Goal: Task Accomplishment & Management: Manage account settings

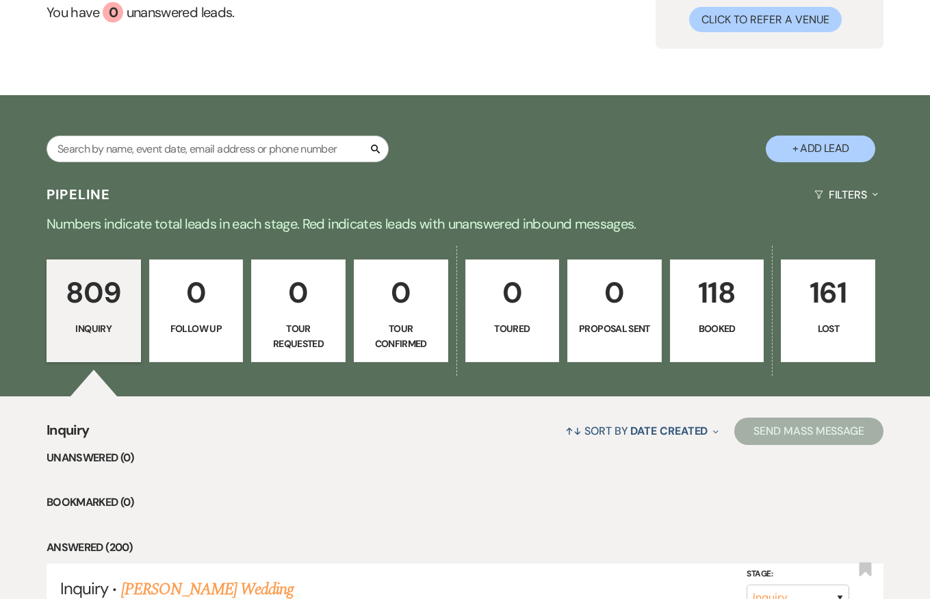
scroll to position [140, 0]
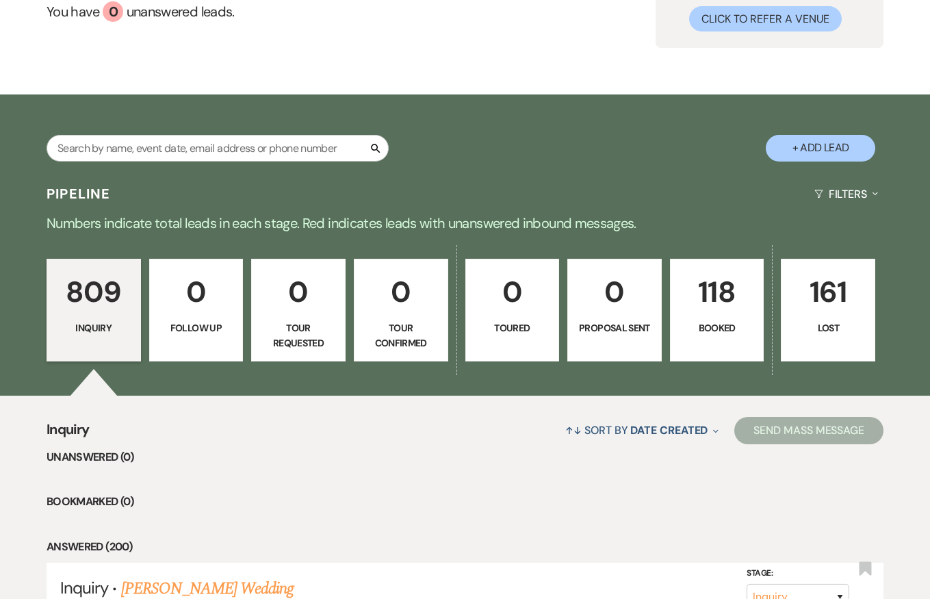
click at [687, 331] on p "Booked" at bounding box center [717, 327] width 77 height 15
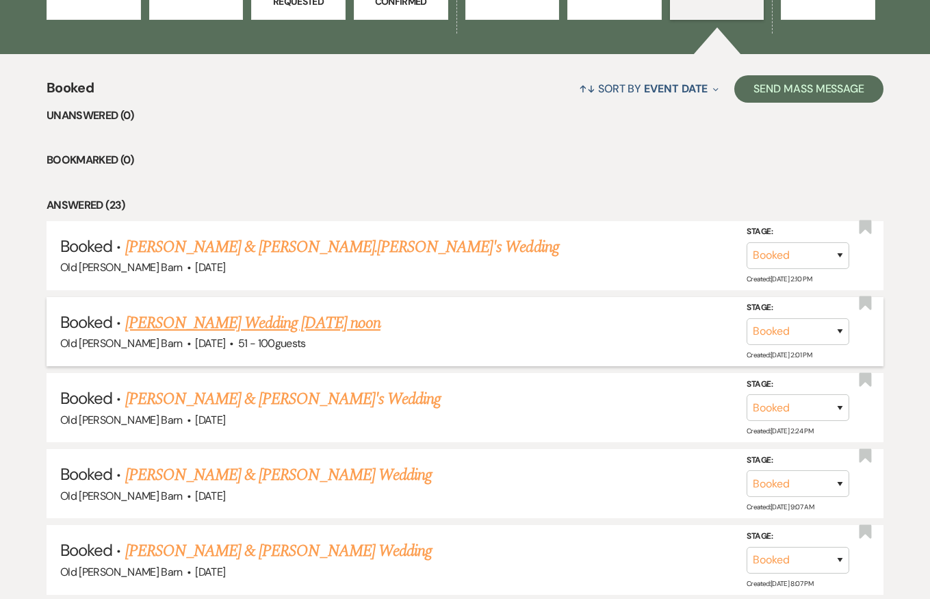
scroll to position [486, 0]
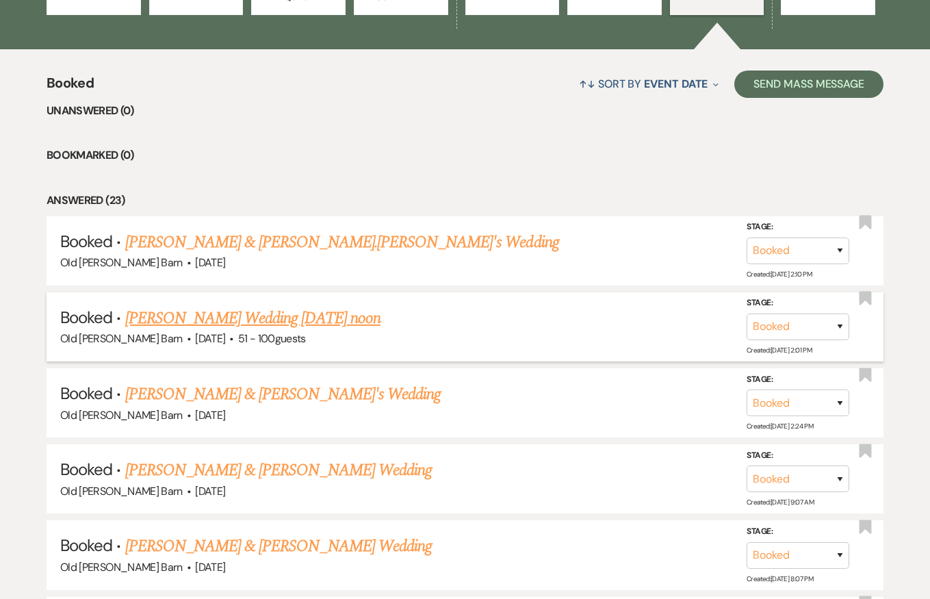
click at [317, 318] on link "[PERSON_NAME] Wedding [DATE] noon" at bounding box center [252, 318] width 255 height 25
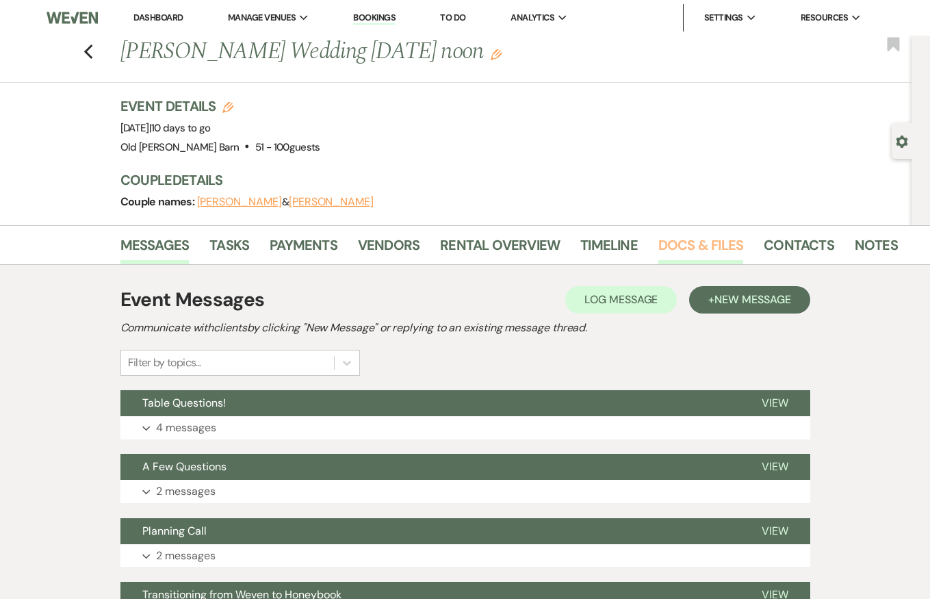
click at [701, 244] on link "Docs & Files" at bounding box center [700, 249] width 85 height 30
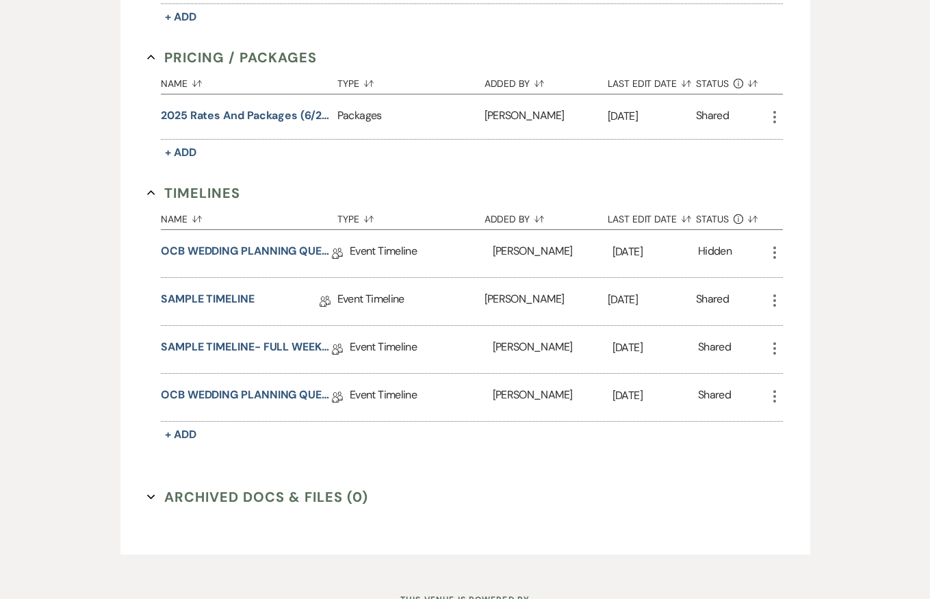
scroll to position [1031, 0]
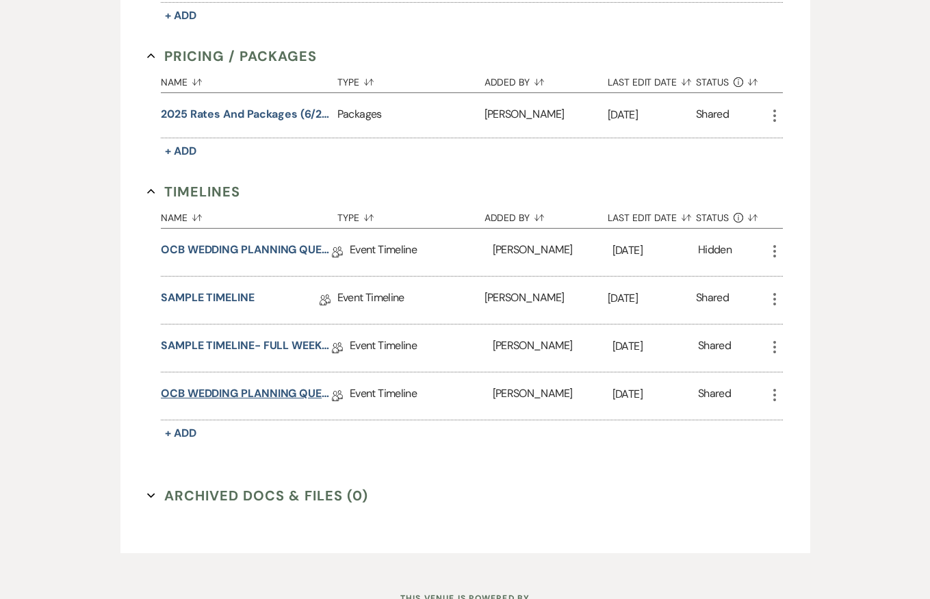
click at [294, 392] on link "OCB WEDDING PLANNING QUESTIONNAIRE" at bounding box center [246, 395] width 171 height 21
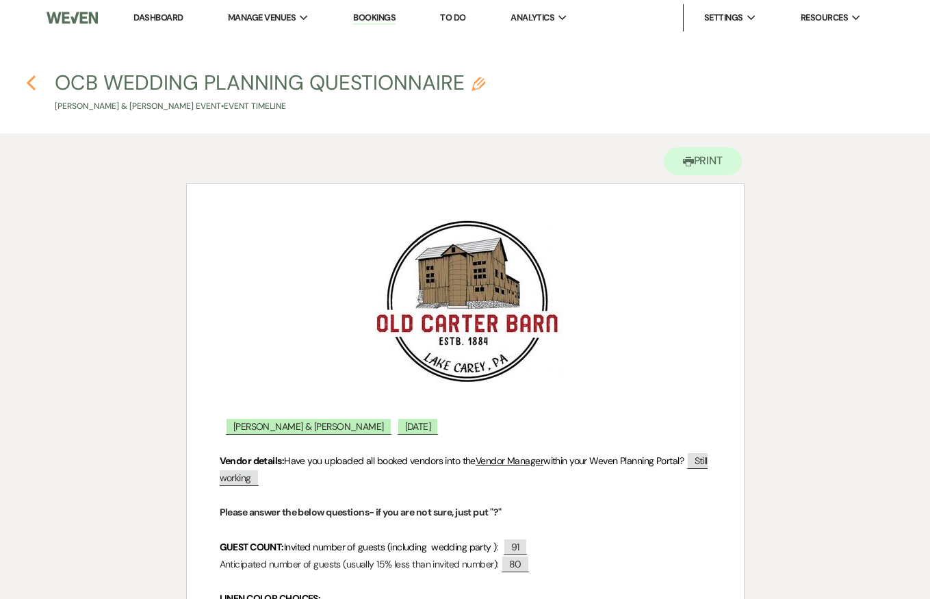
click at [34, 85] on icon "Previous" at bounding box center [31, 83] width 10 height 16
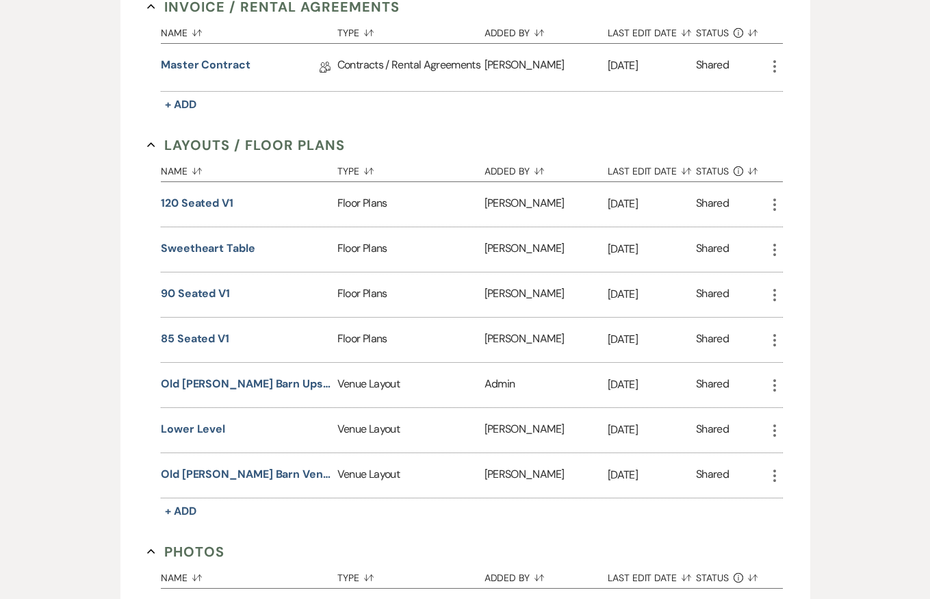
scroll to position [398, 0]
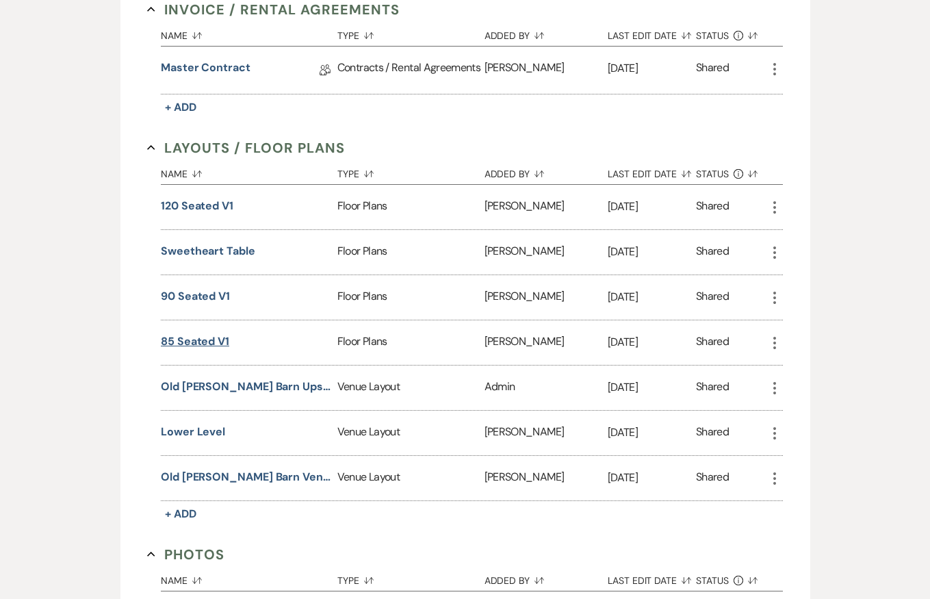
click at [210, 339] on button "85 seated V1" at bounding box center [195, 341] width 68 height 16
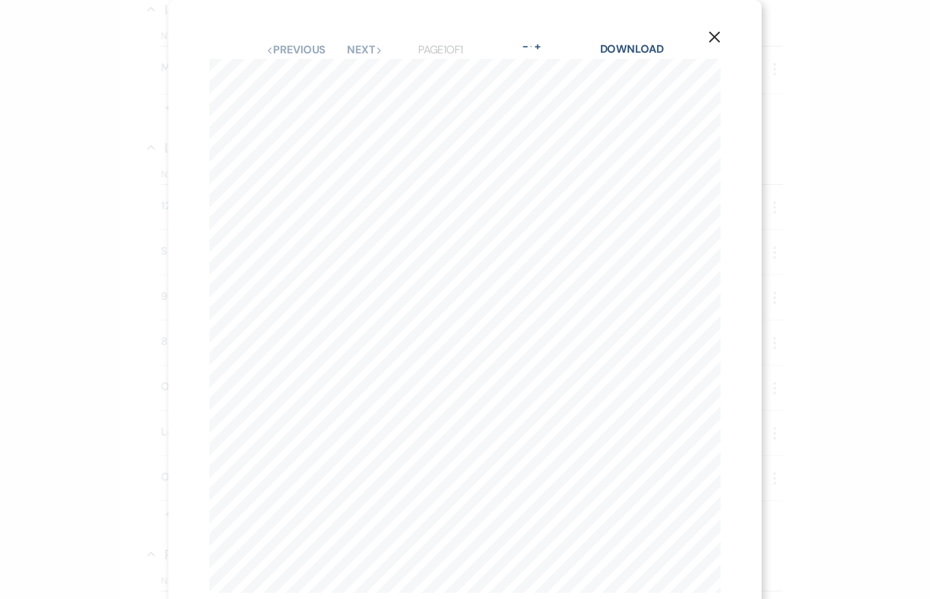
click at [715, 40] on icon "X" at bounding box center [714, 37] width 12 height 12
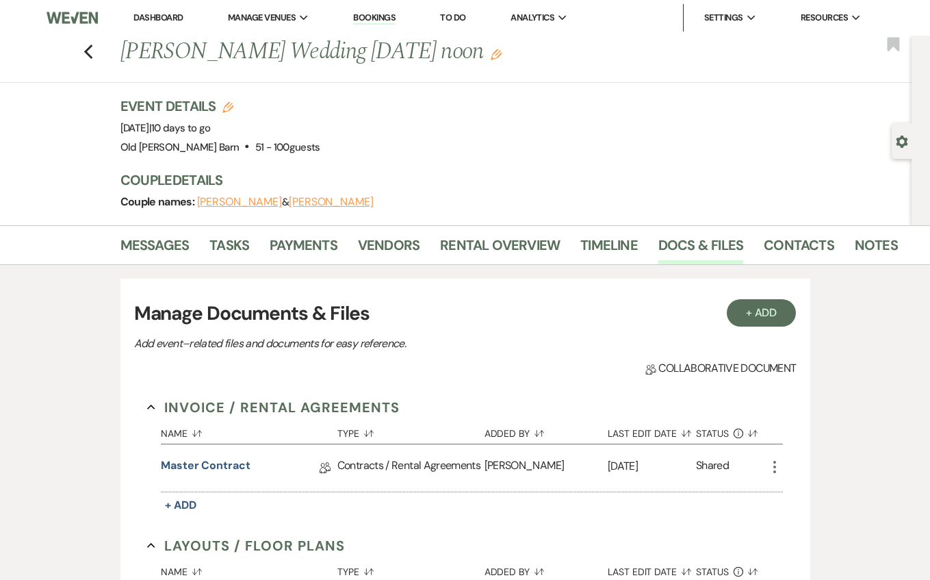
scroll to position [0, 0]
click at [89, 49] on use "button" at bounding box center [87, 51] width 9 height 15
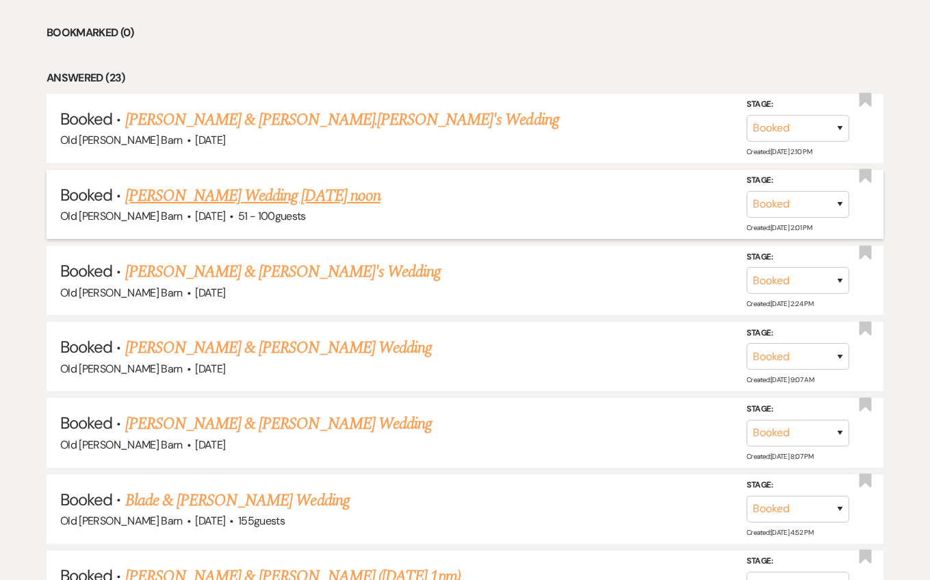
click at [295, 195] on link "[PERSON_NAME] Wedding [DATE] noon" at bounding box center [252, 195] width 255 height 25
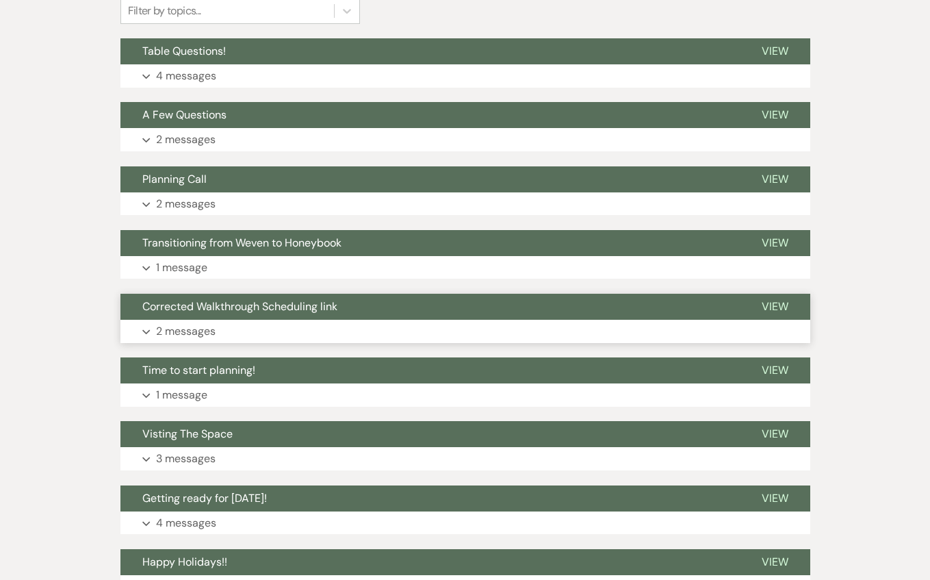
scroll to position [346, 0]
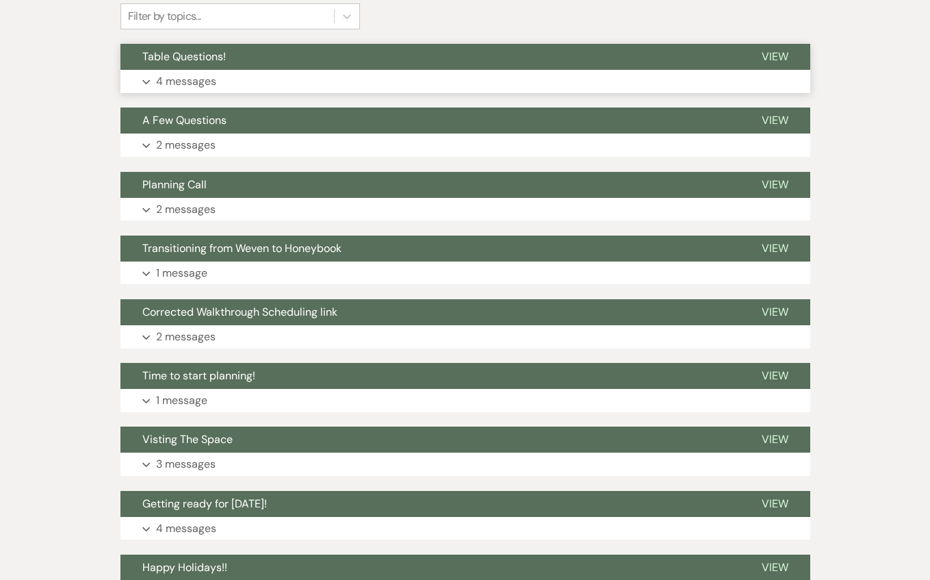
click at [151, 81] on button "Expand 4 messages" at bounding box center [465, 81] width 690 height 23
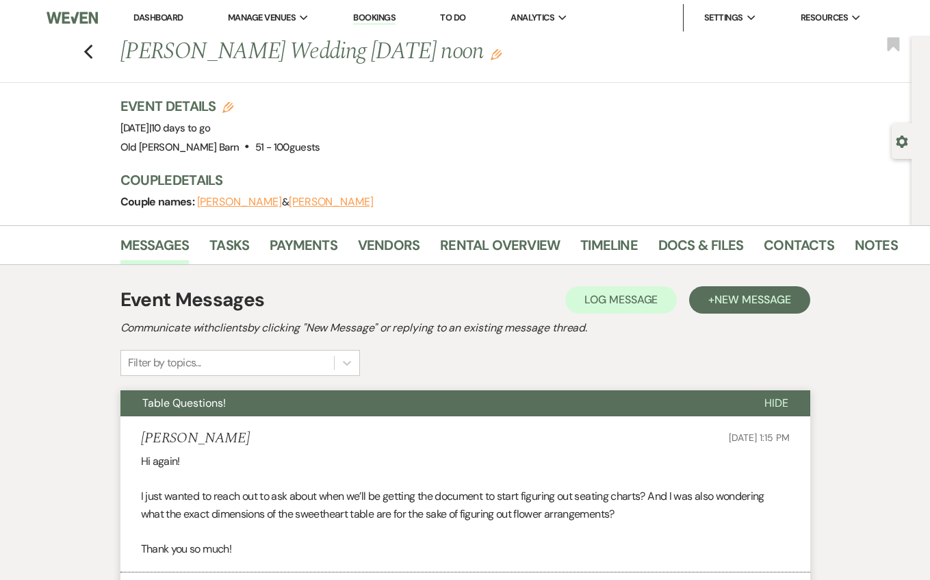
scroll to position [0, 0]
click at [749, 298] on span "New Message" at bounding box center [752, 299] width 76 height 14
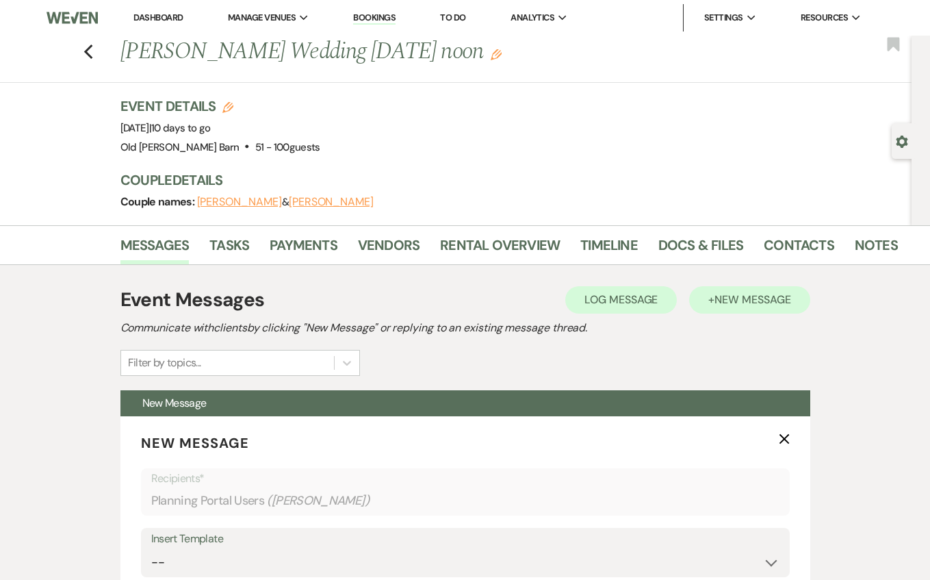
click at [728, 300] on span "New Message" at bounding box center [752, 299] width 76 height 14
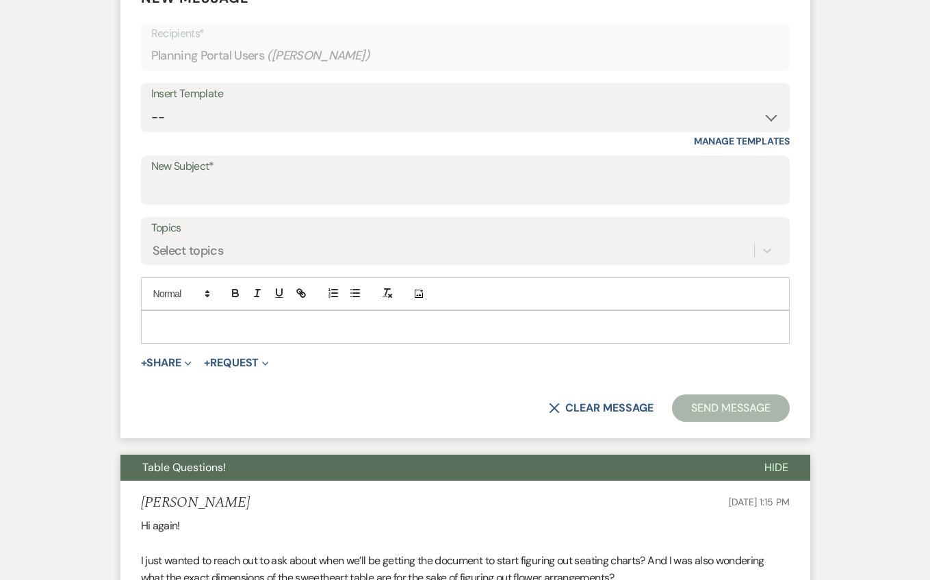
scroll to position [477, 0]
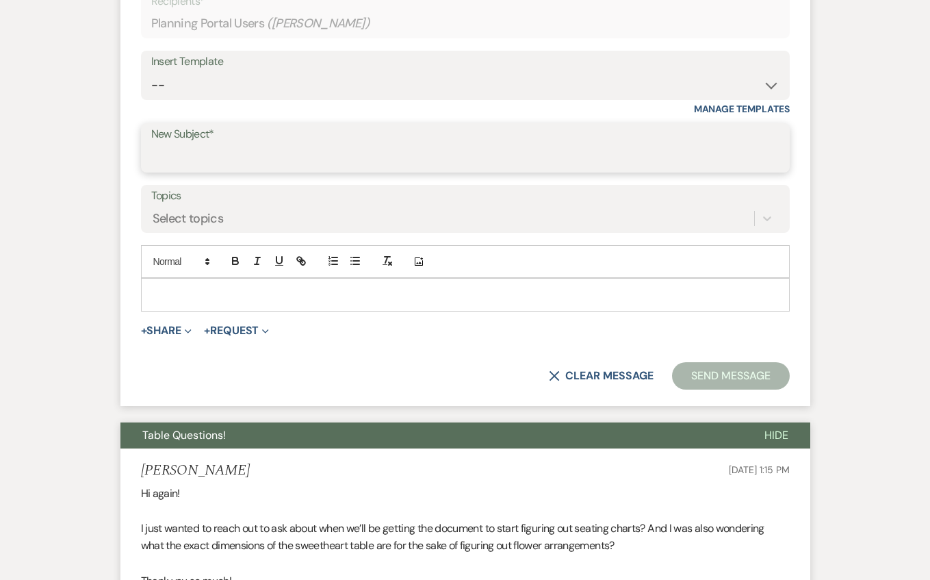
click at [245, 160] on input "New Subject*" at bounding box center [465, 157] width 628 height 27
type input "Final guest count and layout"
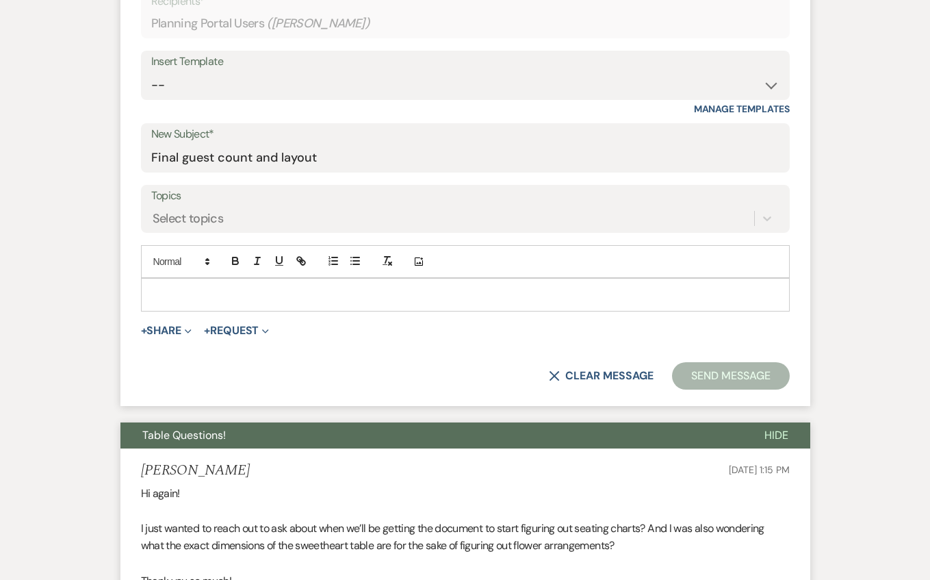
click at [206, 288] on p at bounding box center [465, 294] width 627 height 15
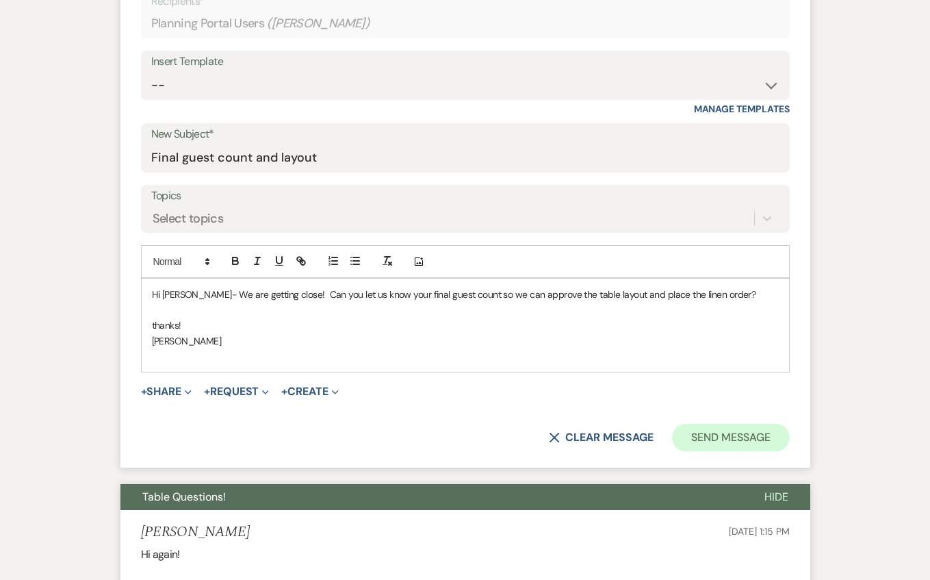
click at [704, 428] on button "Send Message" at bounding box center [730, 437] width 117 height 27
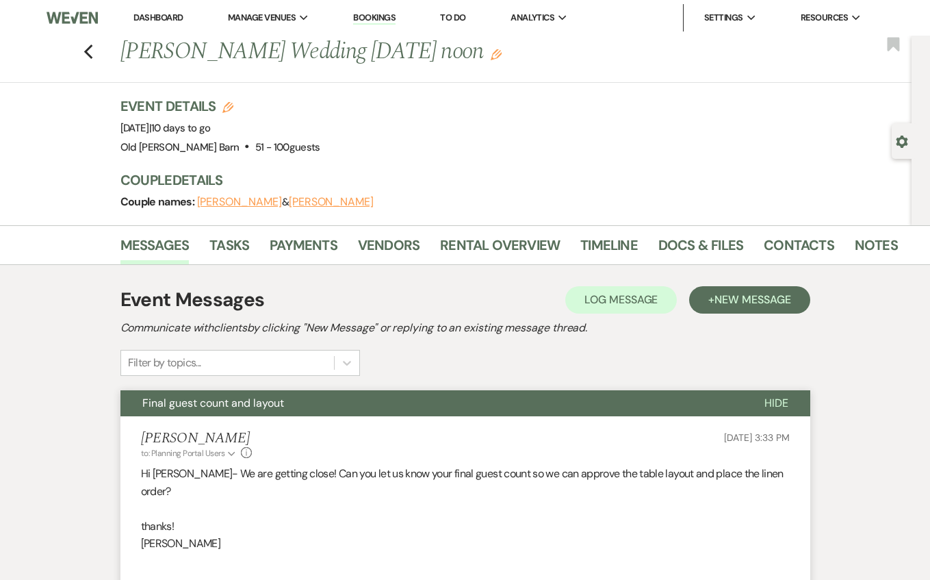
scroll to position [0, 0]
click at [85, 48] on icon "Previous" at bounding box center [88, 52] width 10 height 16
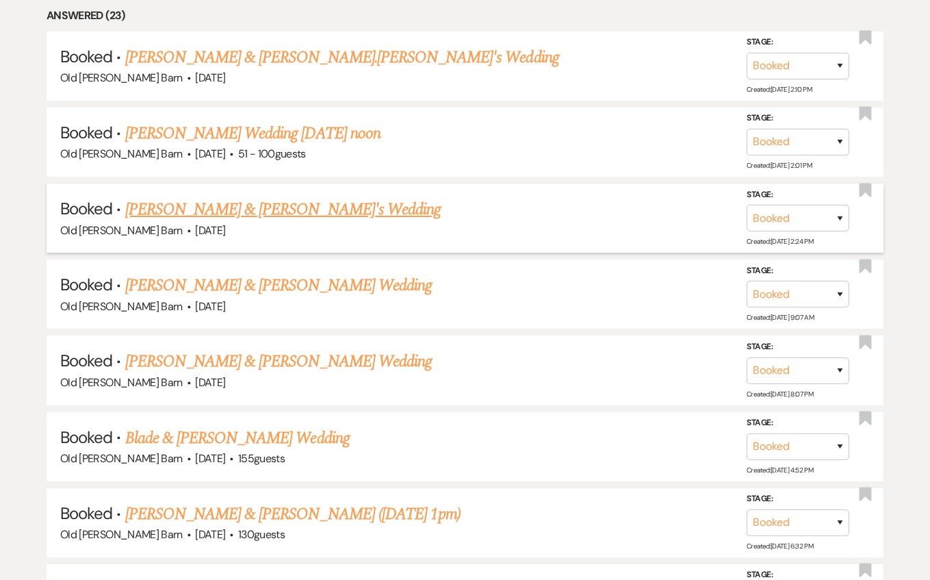
scroll to position [671, 0]
click at [215, 274] on link "[PERSON_NAME] & [PERSON_NAME] Wedding" at bounding box center [278, 284] width 307 height 25
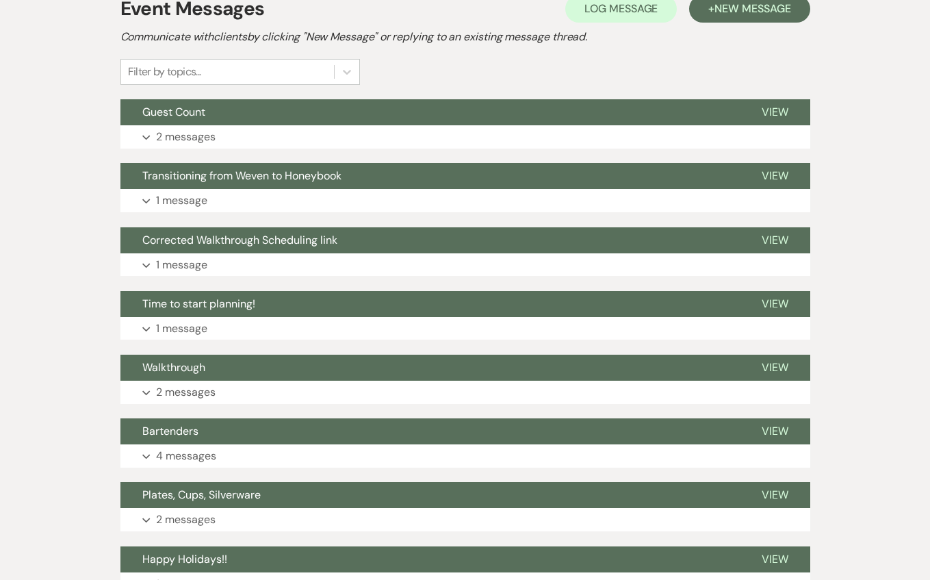
scroll to position [300, 0]
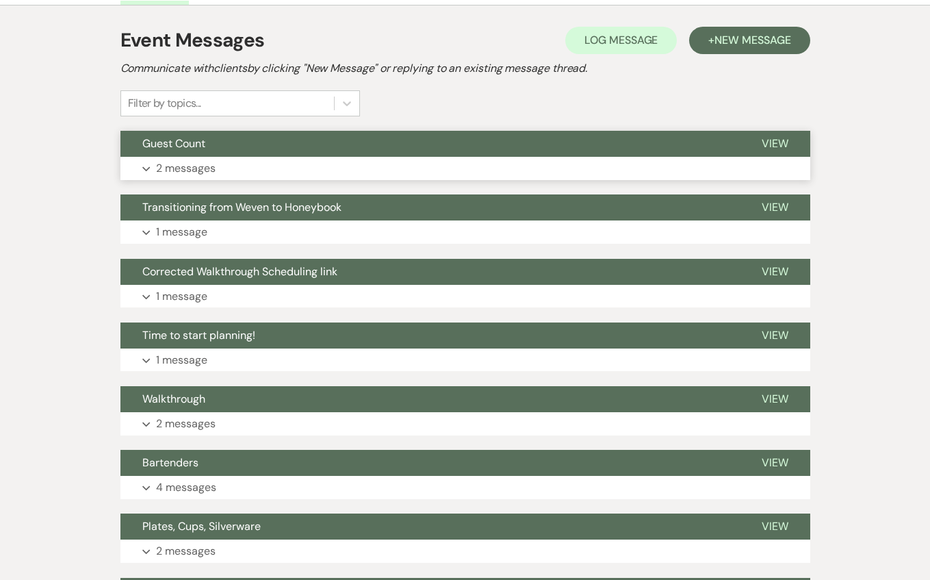
click at [205, 165] on p "2 messages" at bounding box center [186, 168] width 60 height 18
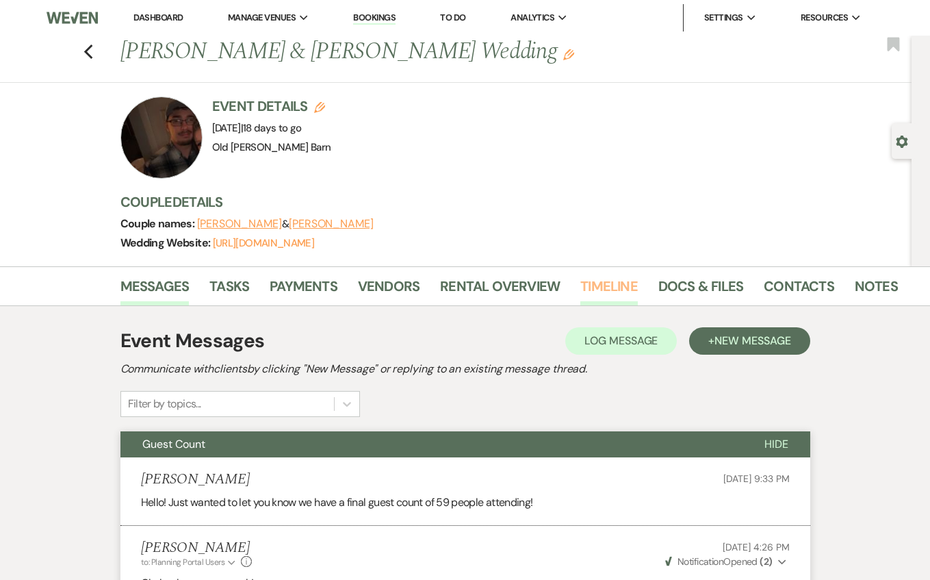
scroll to position [0, 0]
click at [675, 287] on link "Docs & Files" at bounding box center [700, 290] width 85 height 30
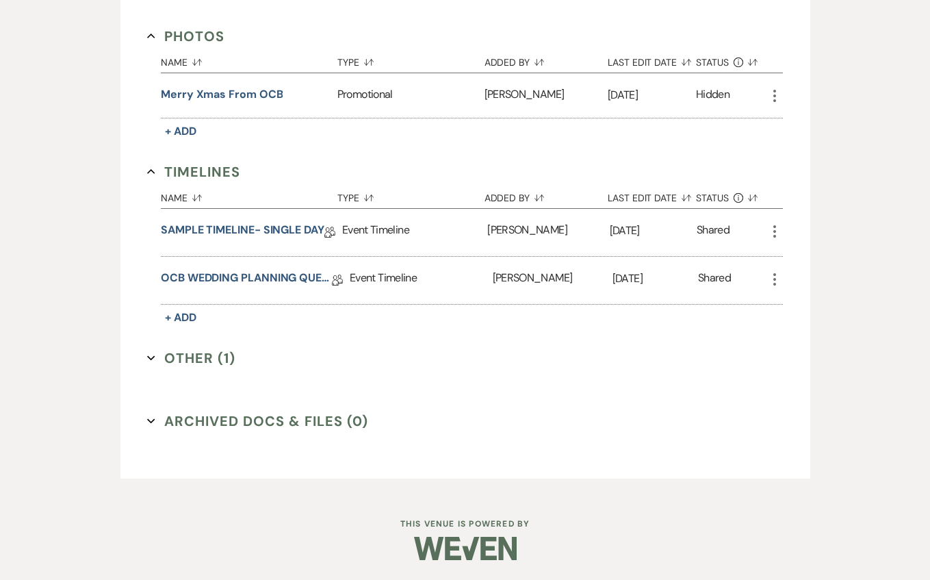
scroll to position [911, 0]
click at [258, 278] on link "OCB WEDDING PLANNING QUESTIONNAIRE" at bounding box center [246, 280] width 171 height 21
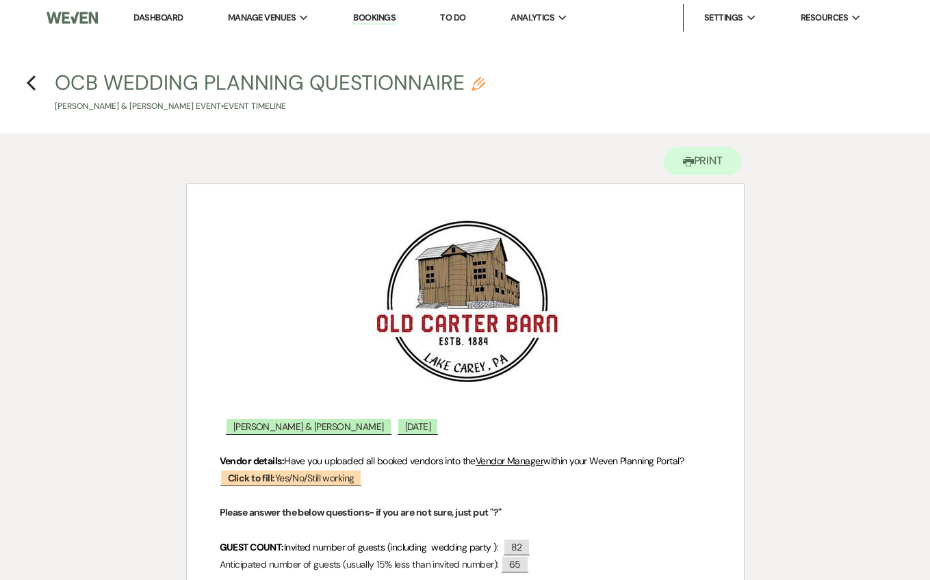
click at [36, 85] on h4 "Previous OCB WEDDING PLANNING QUESTIONNAIRE Pencil [PERSON_NAME] & [PERSON_NAME…" at bounding box center [465, 90] width 930 height 44
click at [27, 85] on icon "Previous" at bounding box center [31, 83] width 10 height 16
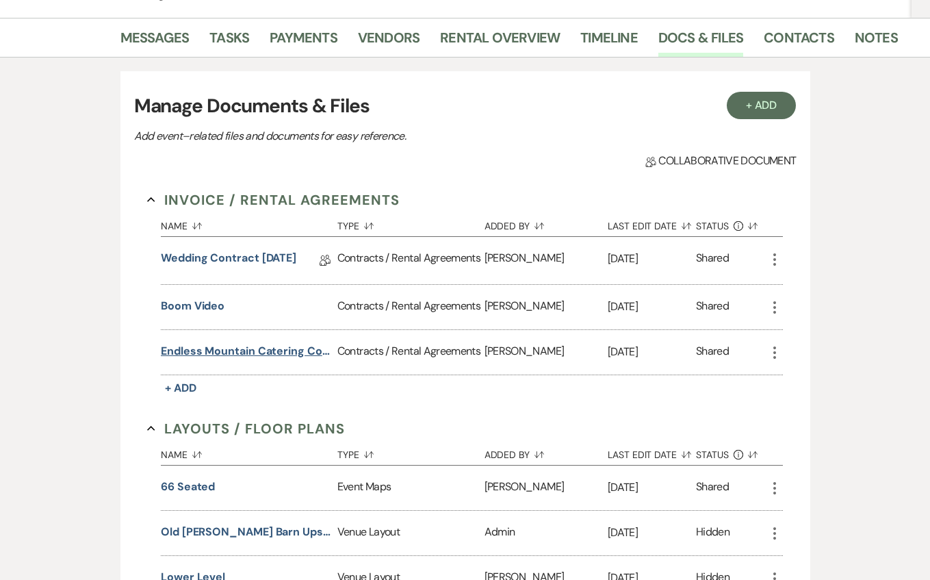
scroll to position [242, 0]
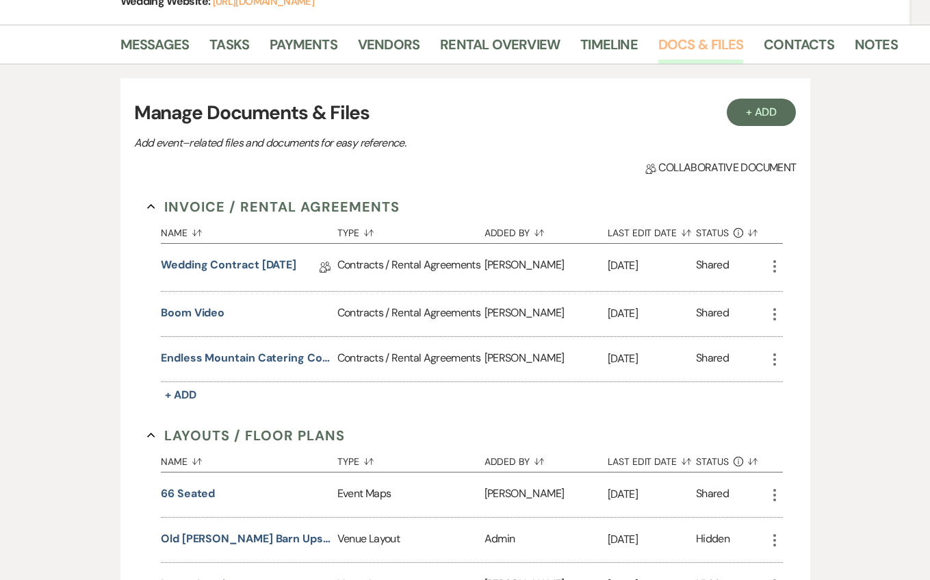
click at [672, 45] on link "Docs & Files" at bounding box center [700, 49] width 85 height 30
click at [673, 47] on link "Docs & Files" at bounding box center [700, 49] width 85 height 30
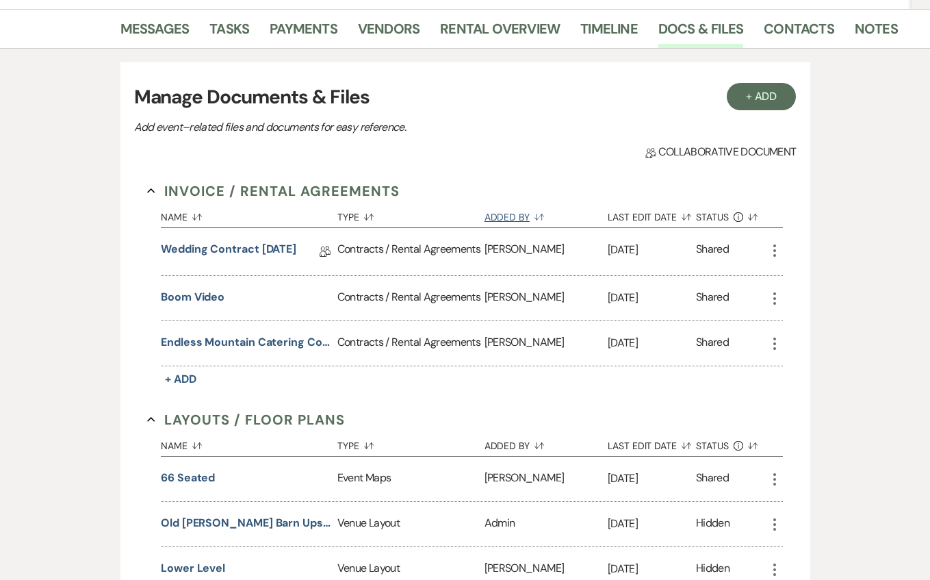
scroll to position [249, 0]
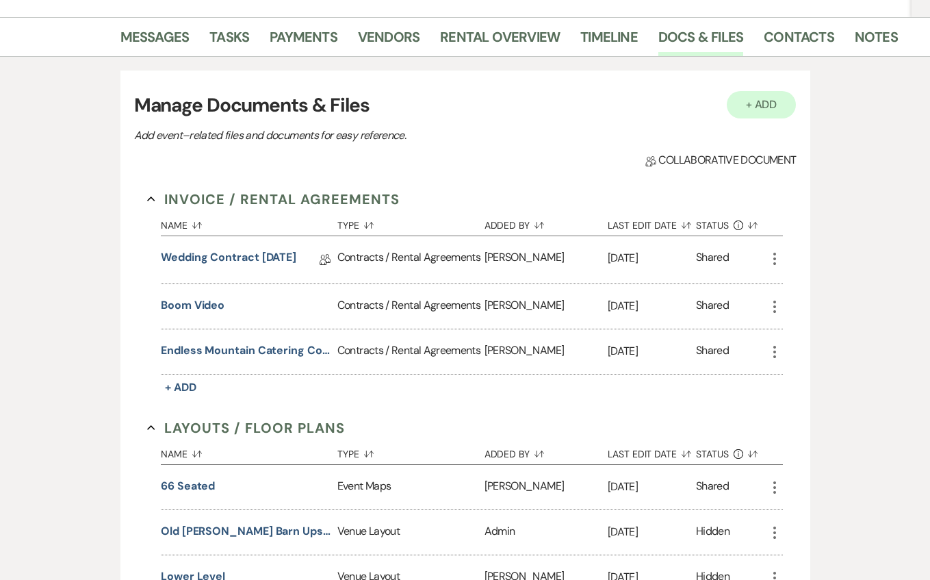
click at [751, 105] on button "+ Add" at bounding box center [762, 104] width 70 height 27
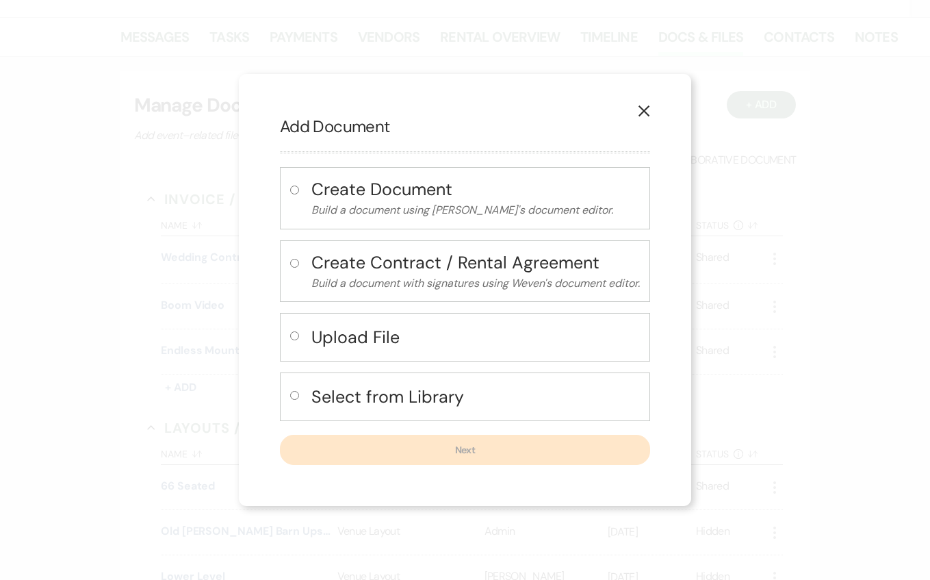
click at [313, 329] on h4 "Upload File" at bounding box center [475, 337] width 329 height 24
radio input "true"
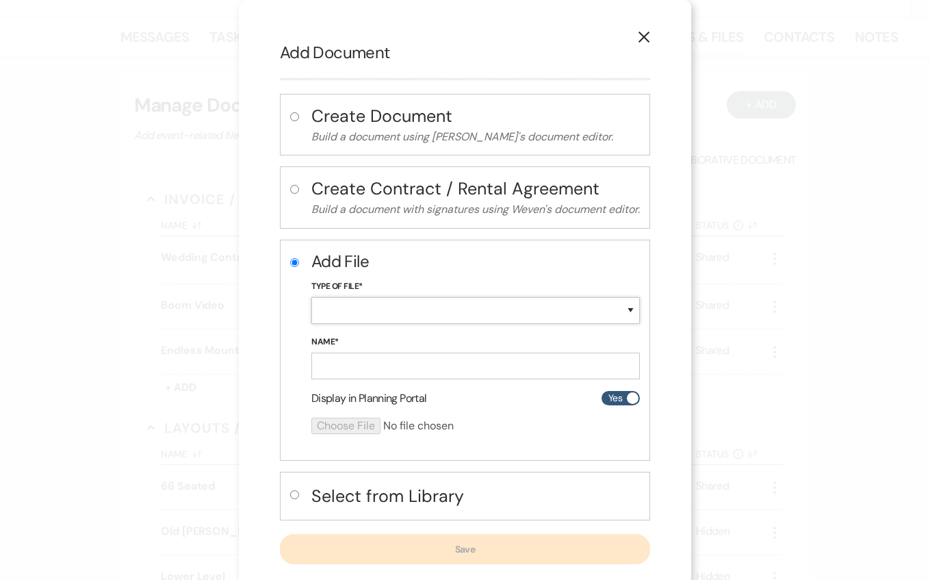
select select "24"
click at [363, 361] on input "Name*" at bounding box center [475, 365] width 329 height 27
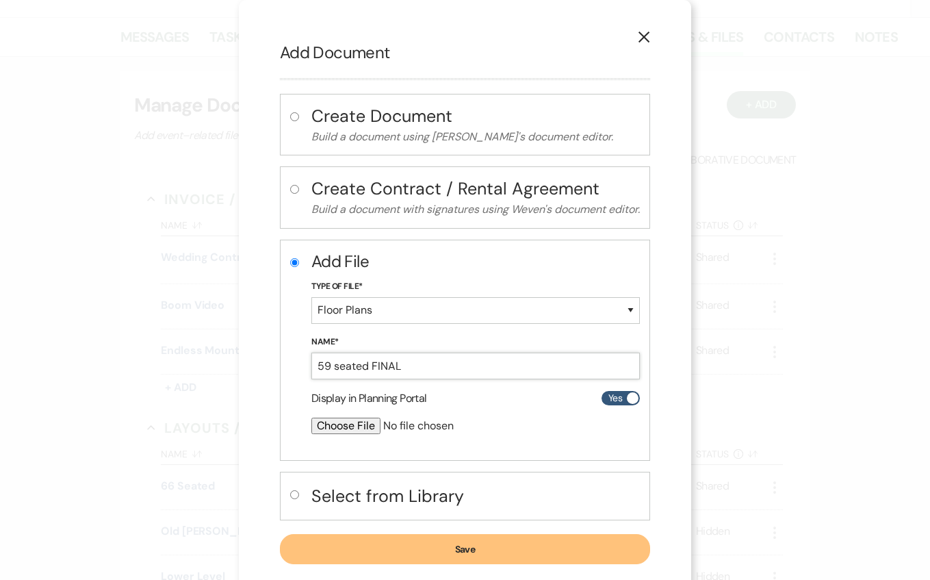
type input "59 seated FINAL"
click at [363, 426] on input "file" at bounding box center [439, 425] width 256 height 16
type input "C:\fakepath\59 seated.pdf"
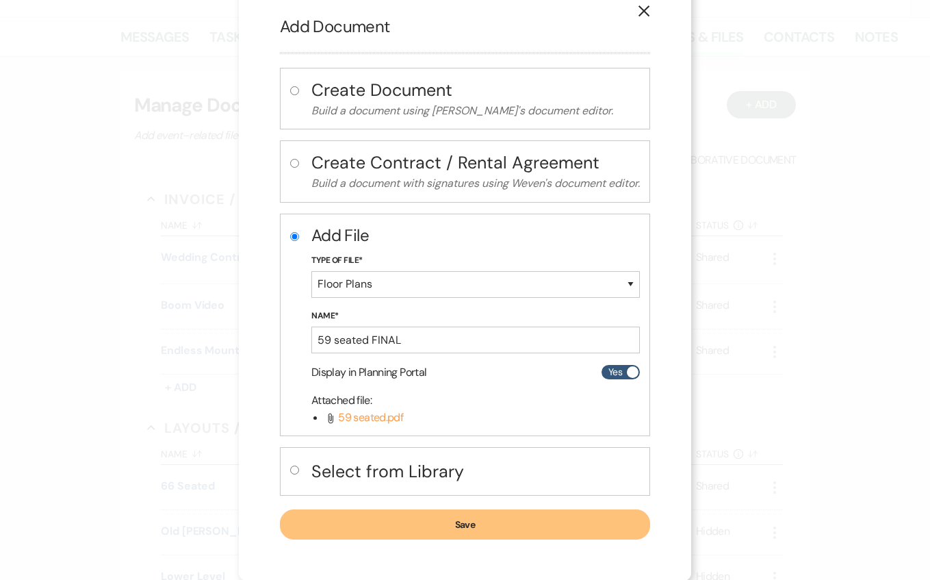
scroll to position [25, 0]
click at [533, 521] on button "Save" at bounding box center [465, 525] width 370 height 30
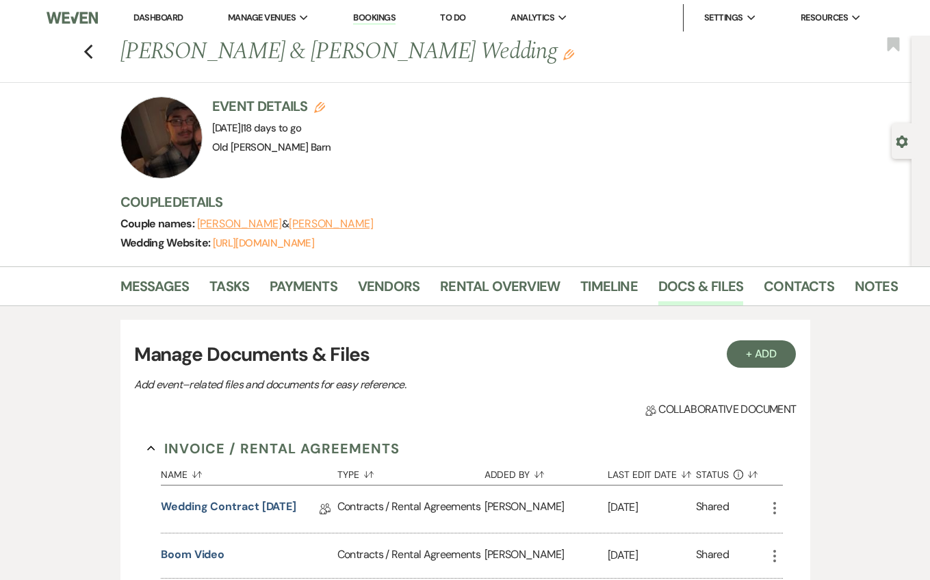
scroll to position [0, 0]
click at [187, 286] on link "Messages" at bounding box center [154, 290] width 69 height 30
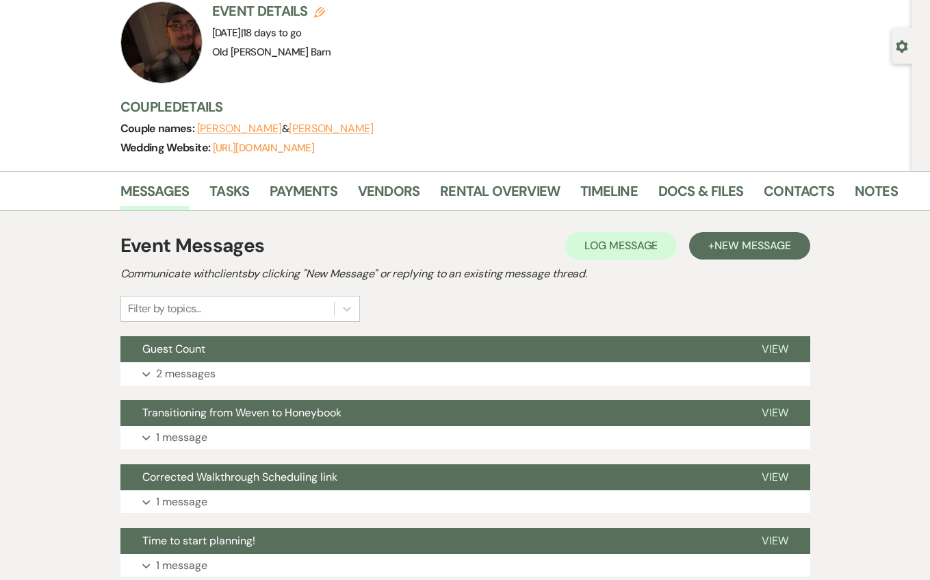
scroll to position [96, 0]
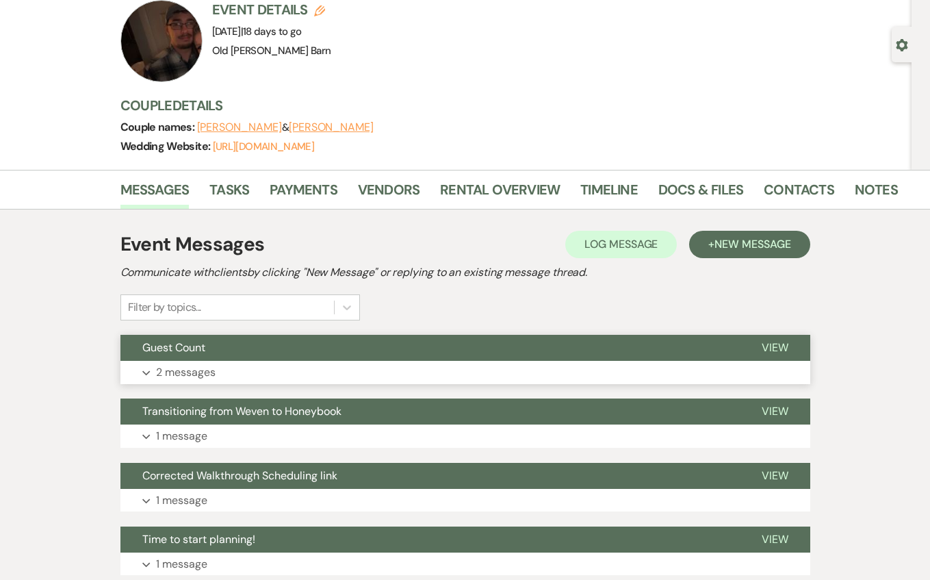
click at [209, 370] on p "2 messages" at bounding box center [186, 372] width 60 height 18
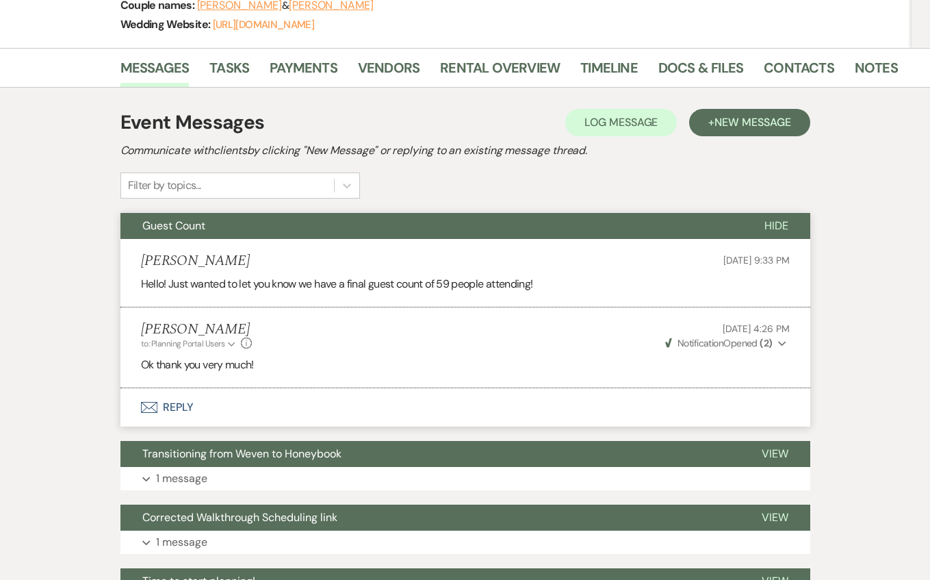
click at [183, 406] on button "Envelope Reply" at bounding box center [465, 407] width 690 height 38
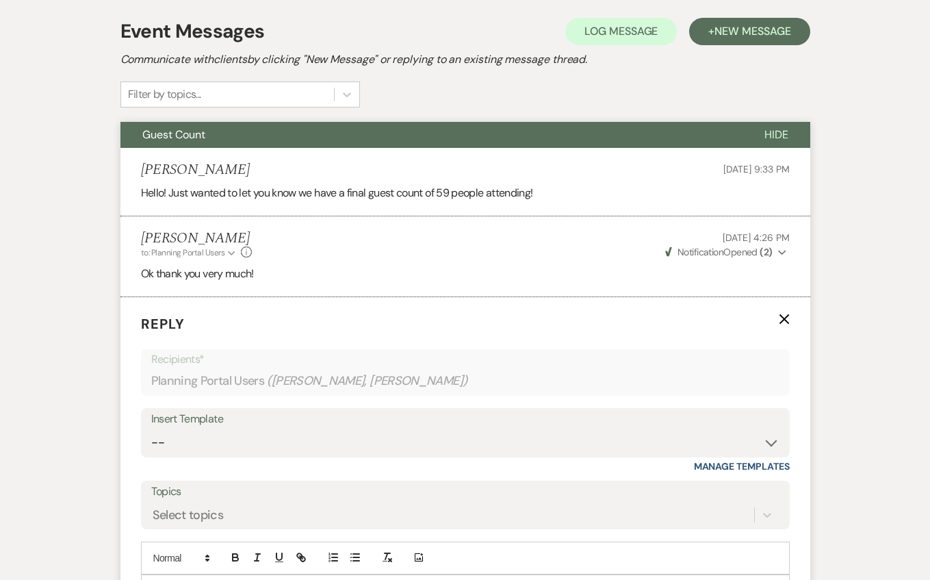
scroll to position [445, 0]
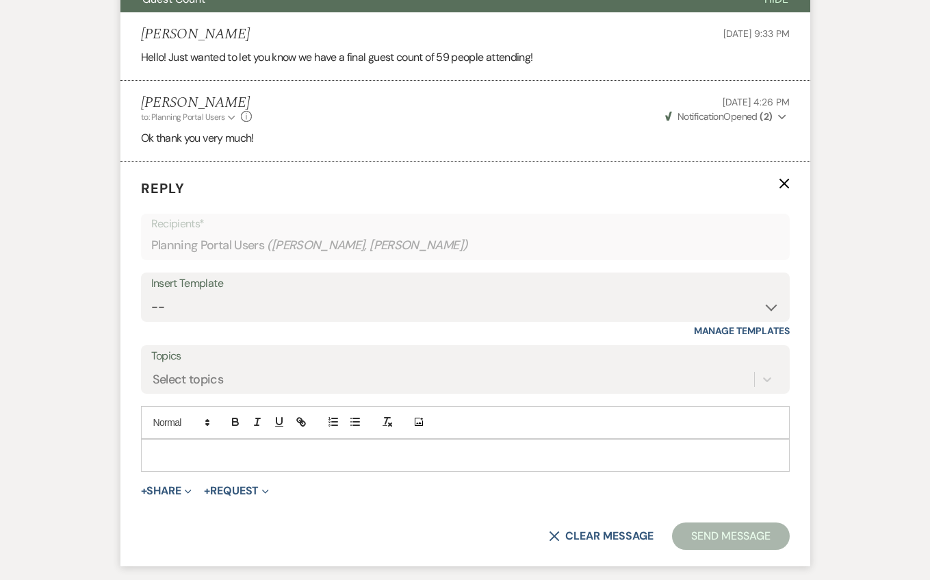
click at [199, 441] on div at bounding box center [465, 454] width 647 height 31
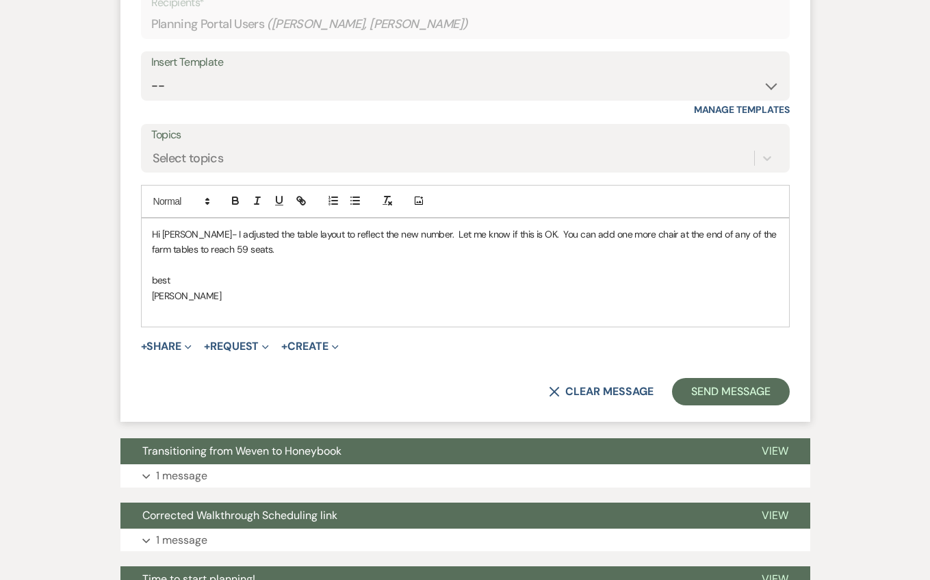
scroll to position [670, 0]
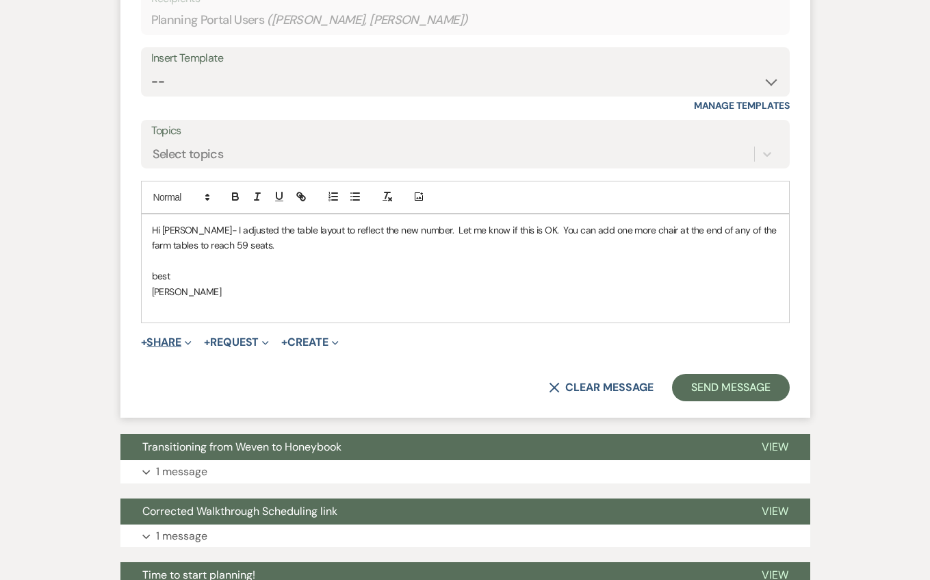
click at [173, 337] on button "+ Share Expand" at bounding box center [166, 342] width 51 height 11
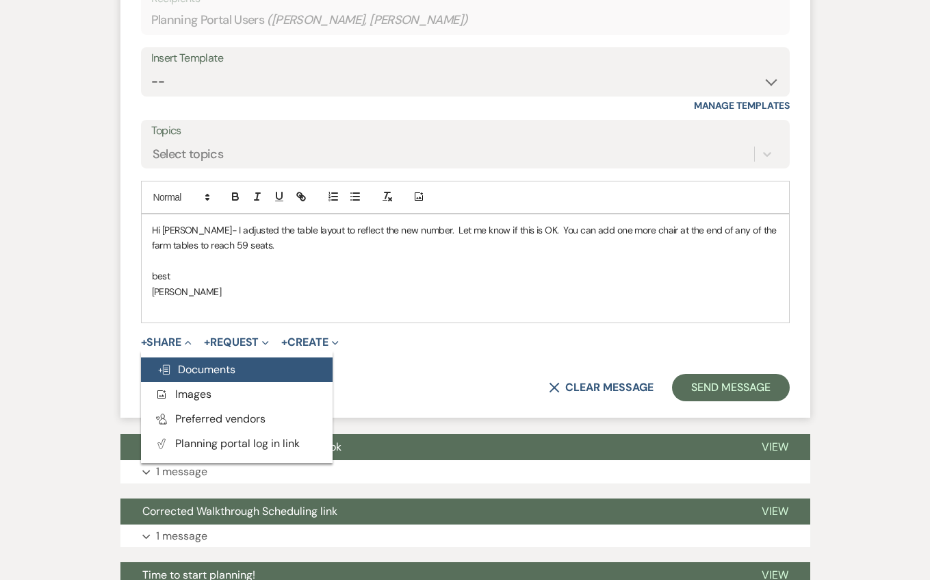
click at [188, 363] on span "Doc Upload Documents" at bounding box center [196, 369] width 78 height 14
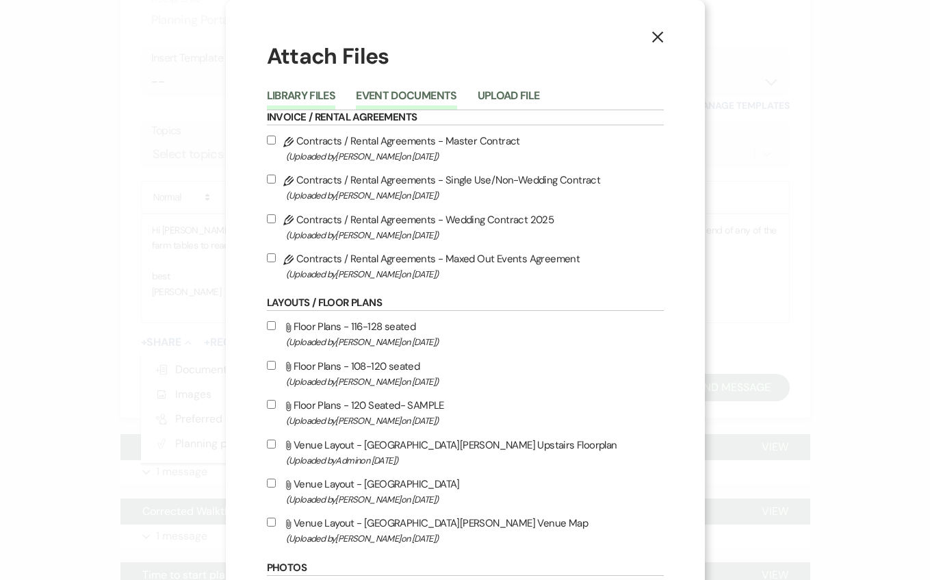
click at [376, 99] on button "Event Documents" at bounding box center [406, 99] width 101 height 19
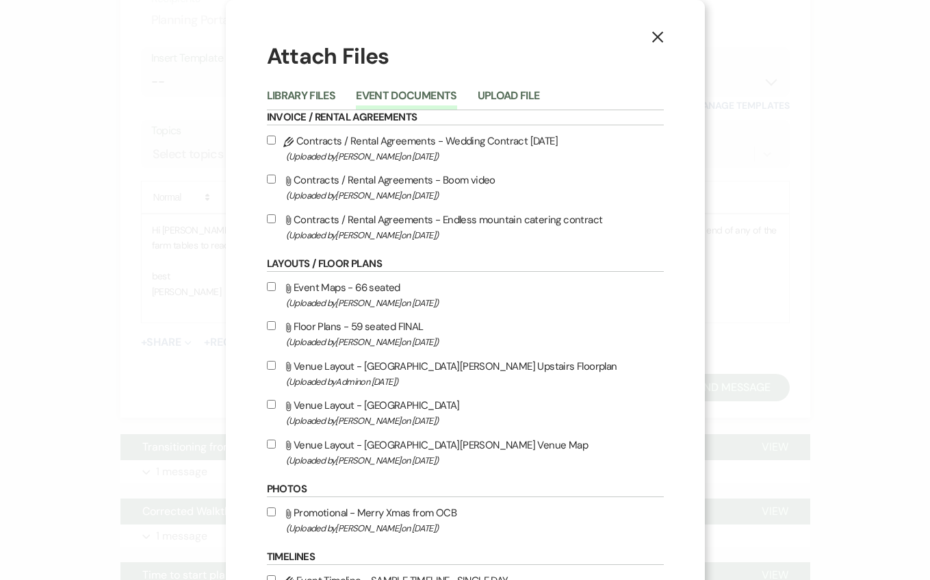
click at [313, 334] on label "Attach File Floor Plans - 59 seated FINAL (Uploaded by [PERSON_NAME] on [DATE] )" at bounding box center [465, 334] width 397 height 32
click at [276, 330] on input "Attach File Floor Plans - 59 seated FINAL (Uploaded by [PERSON_NAME] on [DATE] )" at bounding box center [271, 325] width 9 height 9
checkbox input "true"
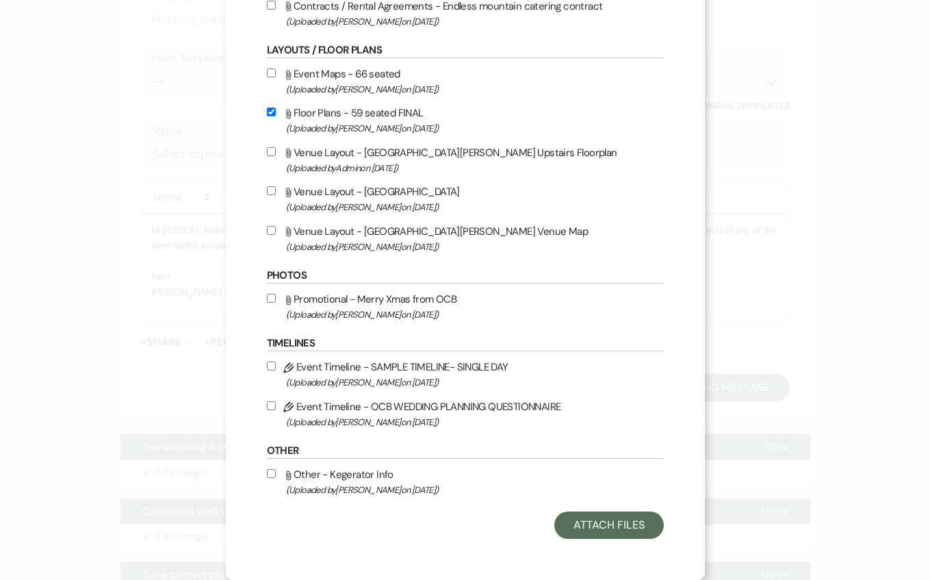
scroll to position [227, 0]
click at [601, 527] on button "Attach Files" at bounding box center [608, 524] width 109 height 27
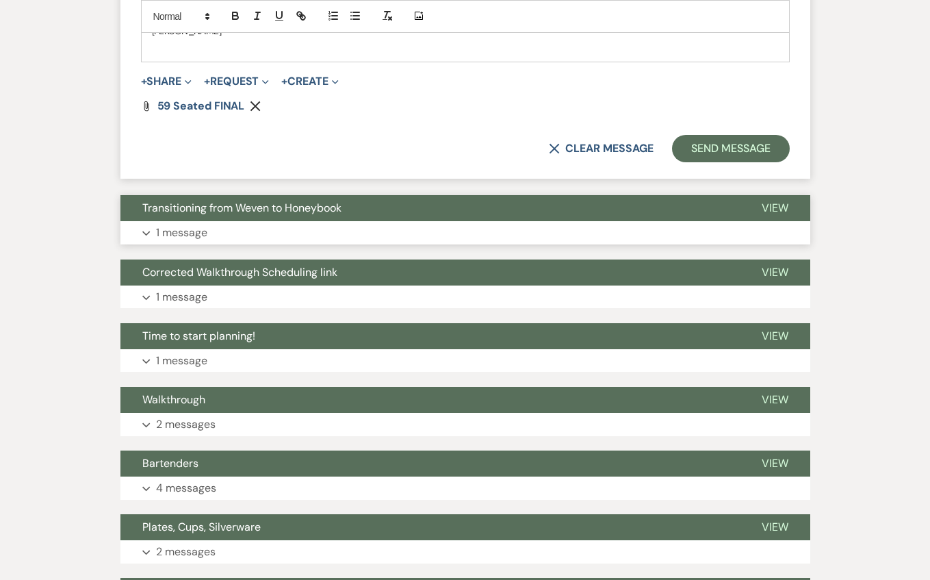
scroll to position [934, 0]
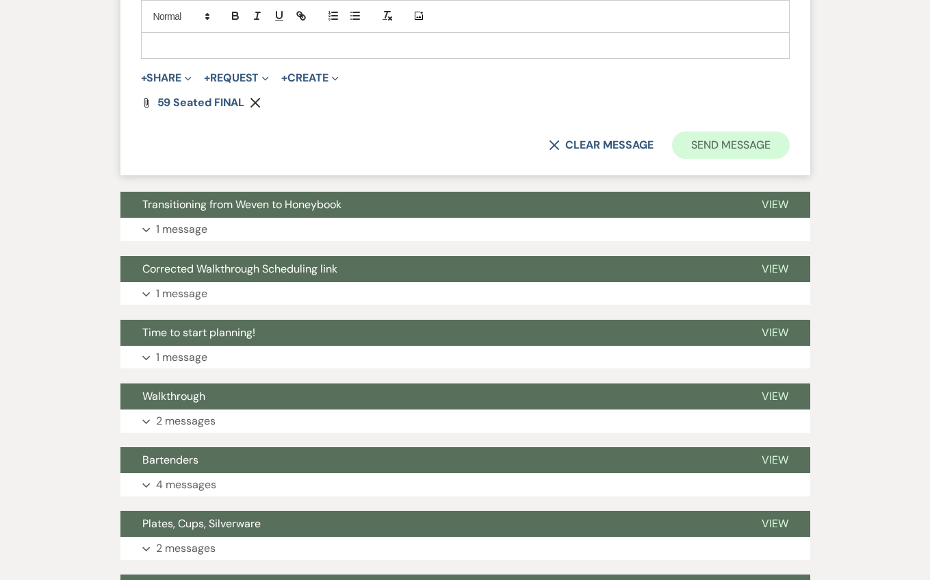
click at [723, 136] on button "Send Message" at bounding box center [730, 144] width 117 height 27
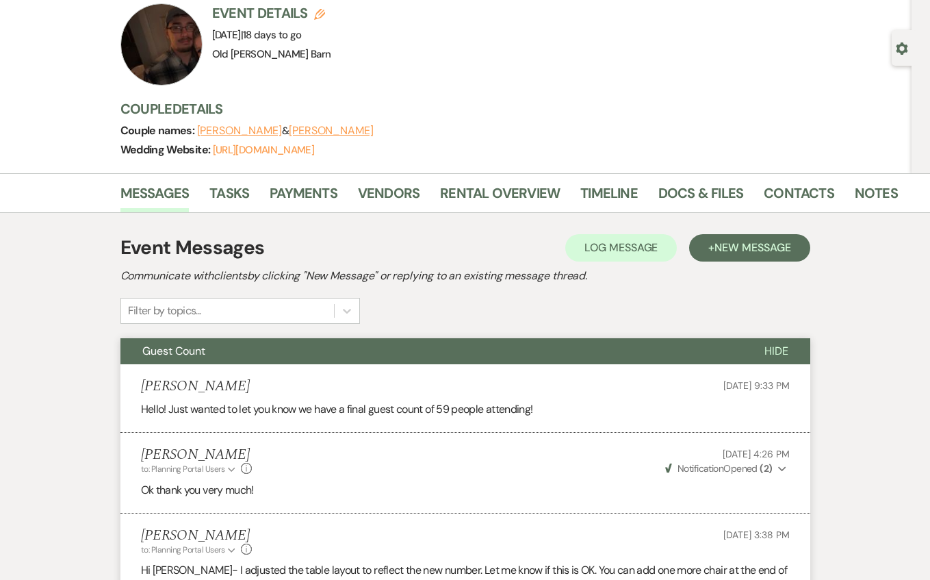
scroll to position [92, 0]
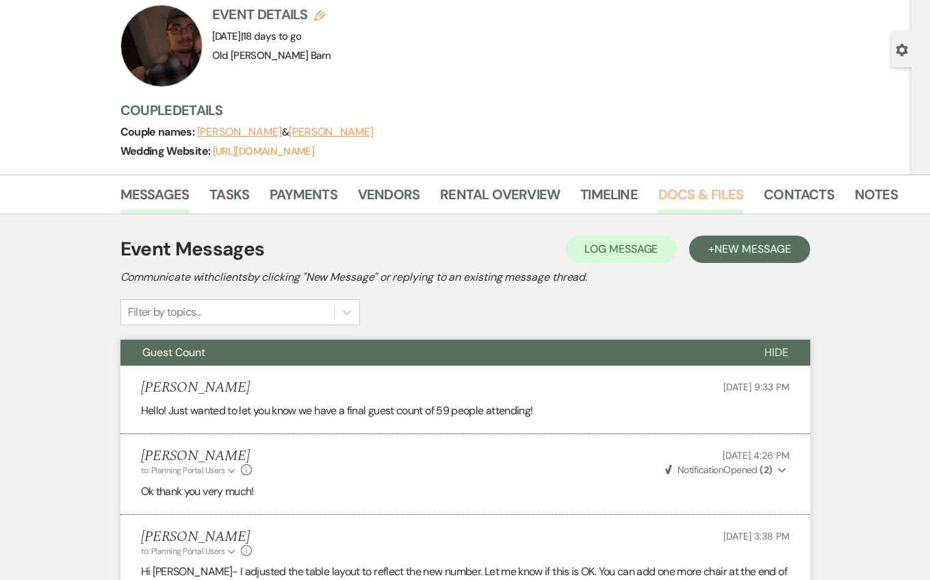
click at [664, 195] on link "Docs & Files" at bounding box center [700, 198] width 85 height 30
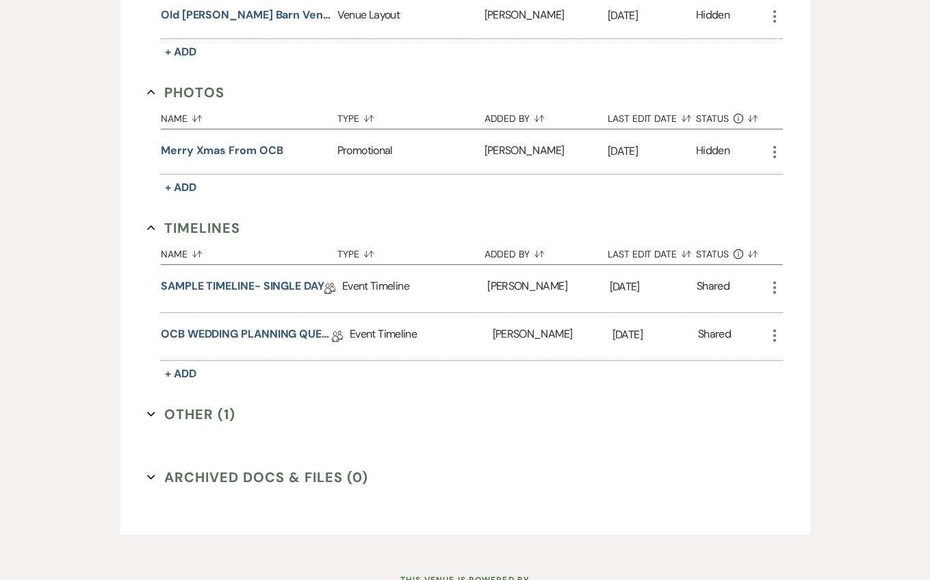
scroll to position [886, 0]
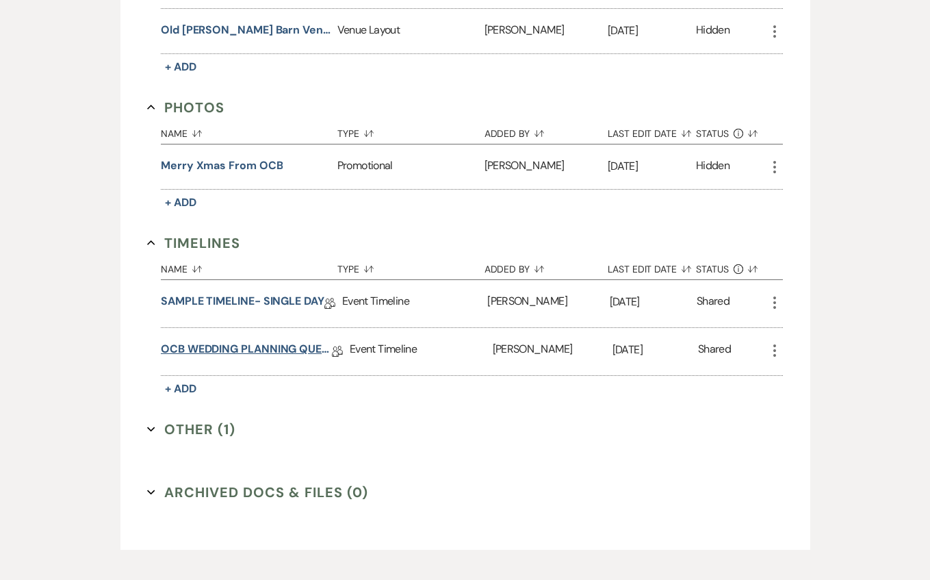
click at [264, 346] on link "OCB WEDDING PLANNING QUESTIONNAIRE" at bounding box center [246, 351] width 171 height 21
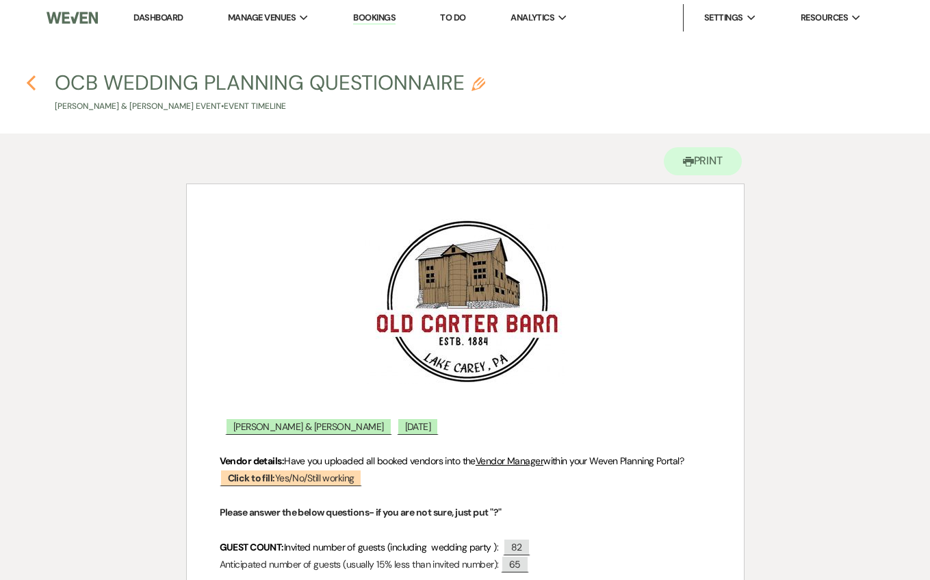
click at [29, 80] on icon "Previous" at bounding box center [31, 83] width 10 height 16
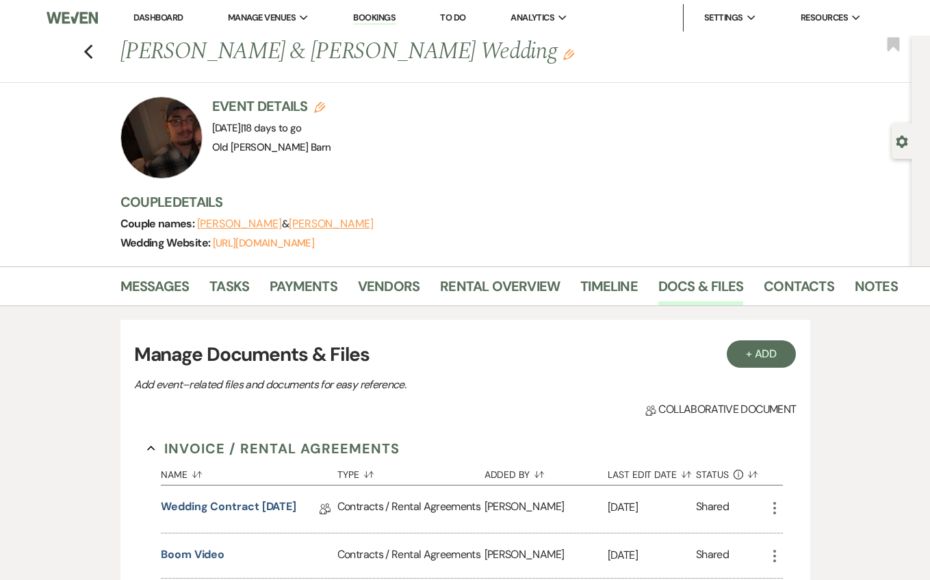
click at [94, 49] on div "Previous [PERSON_NAME] & [PERSON_NAME] Wedding Edit Bookmark" at bounding box center [452, 59] width 918 height 47
click at [89, 49] on use "button" at bounding box center [87, 51] width 9 height 15
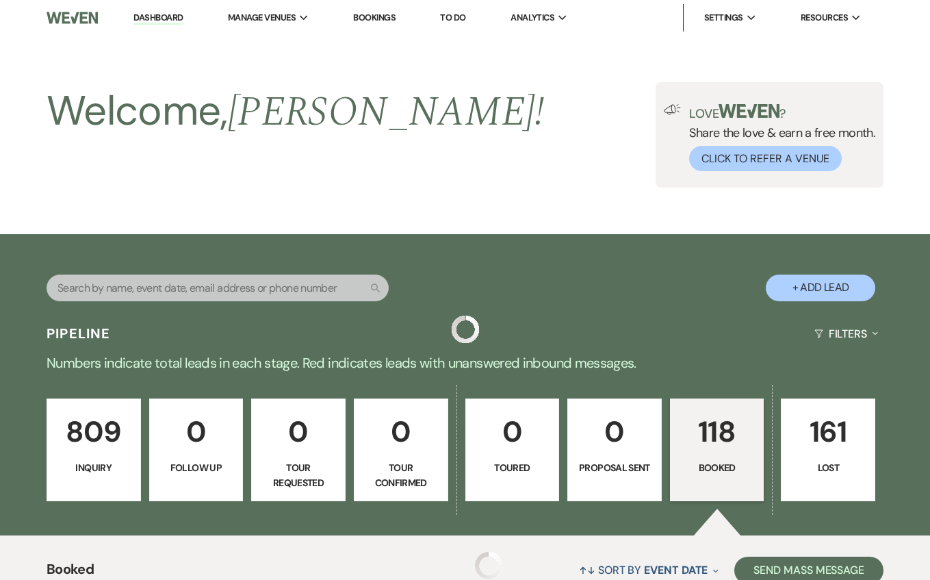
scroll to position [671, 0]
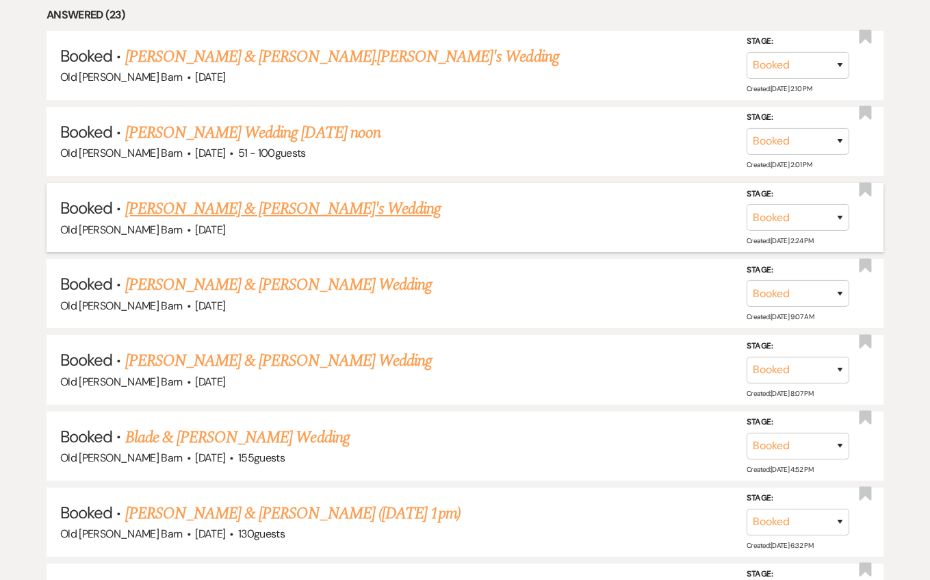
click at [292, 203] on link "[PERSON_NAME] & [PERSON_NAME]'s Wedding" at bounding box center [283, 208] width 316 height 25
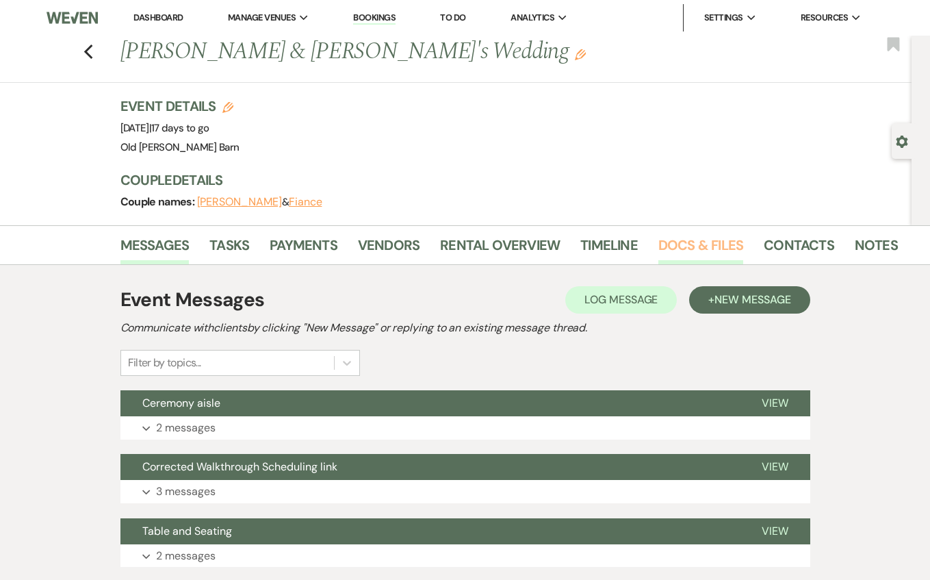
click at [673, 244] on link "Docs & Files" at bounding box center [700, 249] width 85 height 30
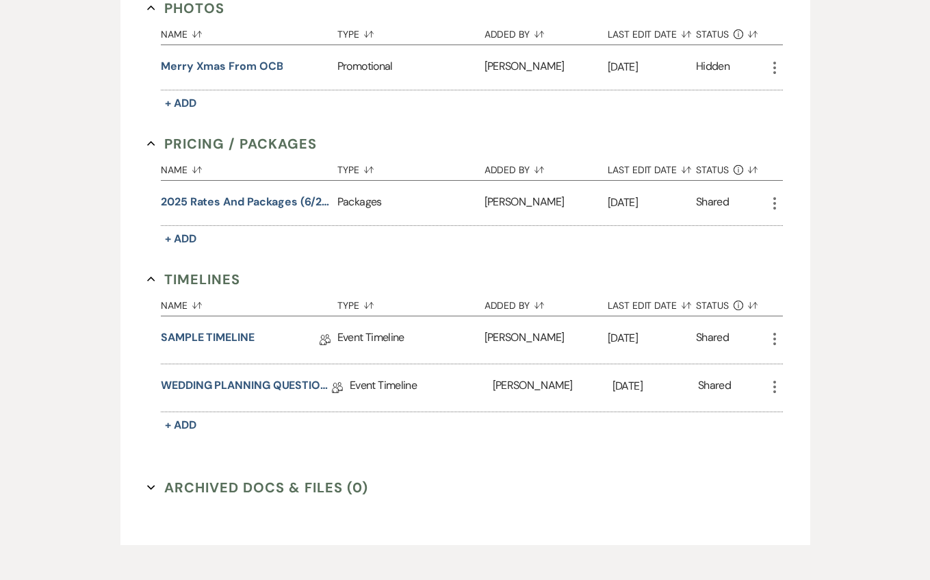
scroll to position [855, 0]
click at [296, 385] on link "WEDDING PLANNING QUESTIONNAIRE" at bounding box center [246, 386] width 171 height 21
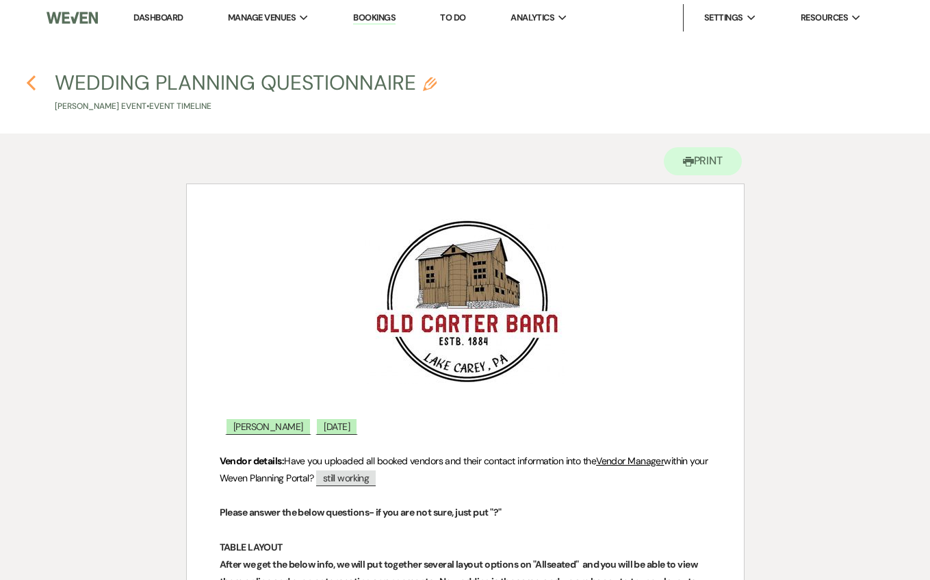
click at [32, 86] on use "button" at bounding box center [31, 82] width 9 height 15
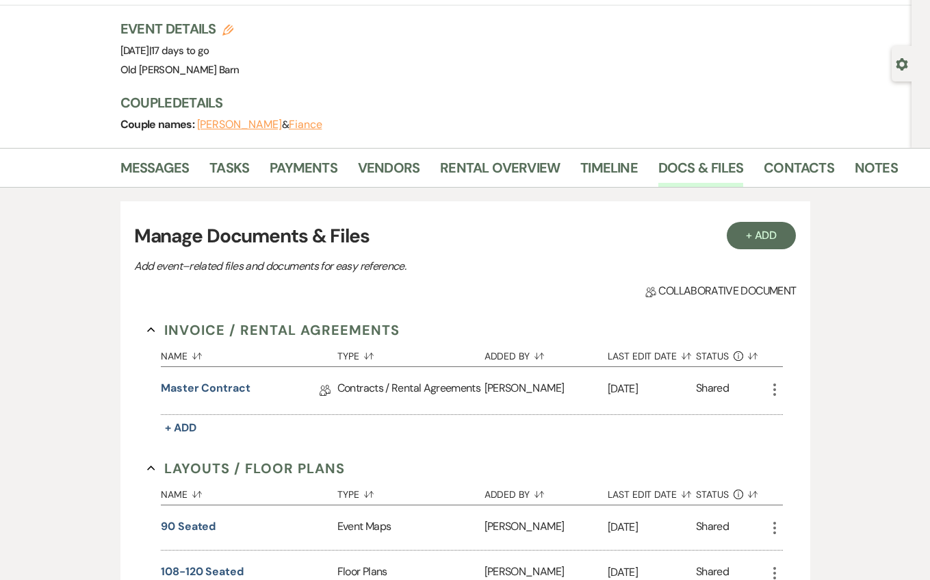
scroll to position [71, 0]
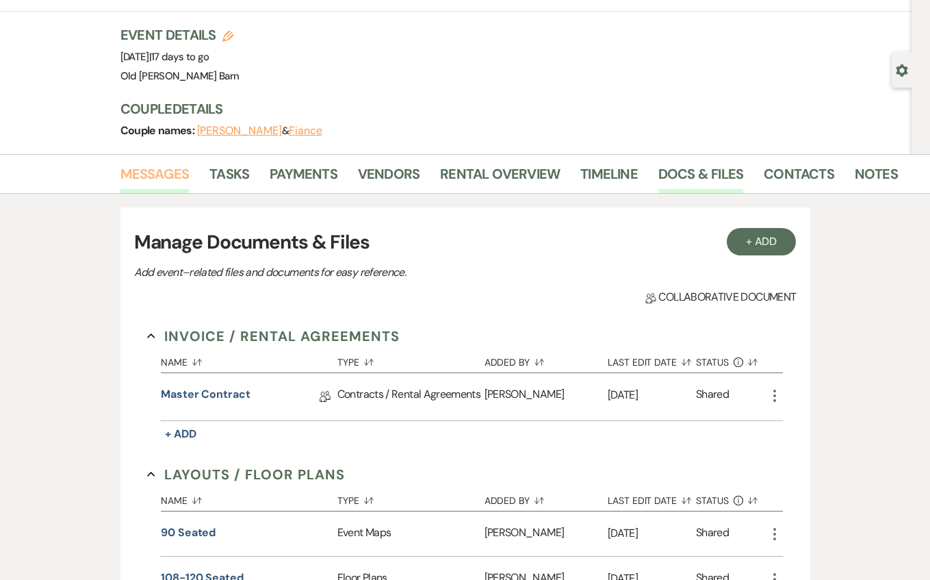
click at [177, 168] on link "Messages" at bounding box center [154, 178] width 69 height 30
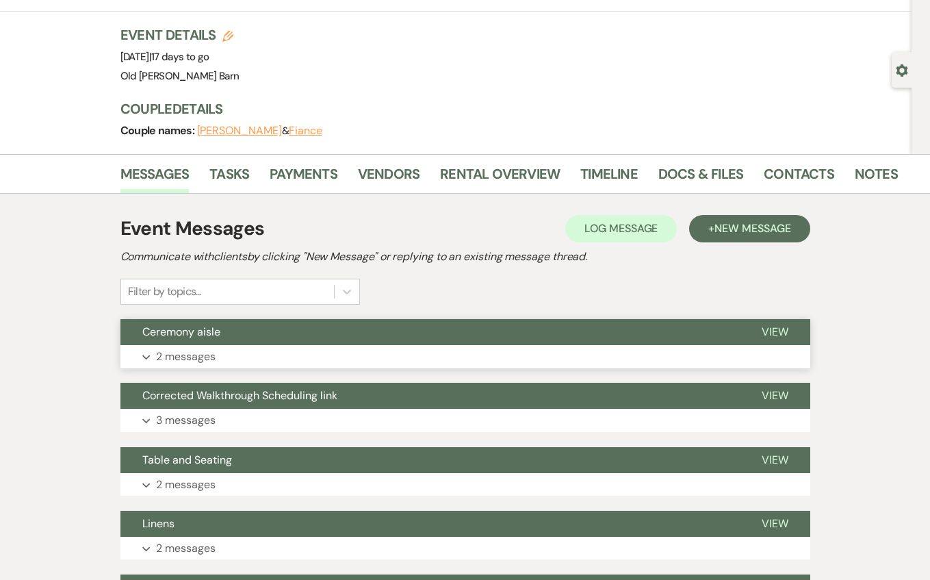
click at [194, 356] on p "2 messages" at bounding box center [186, 357] width 60 height 18
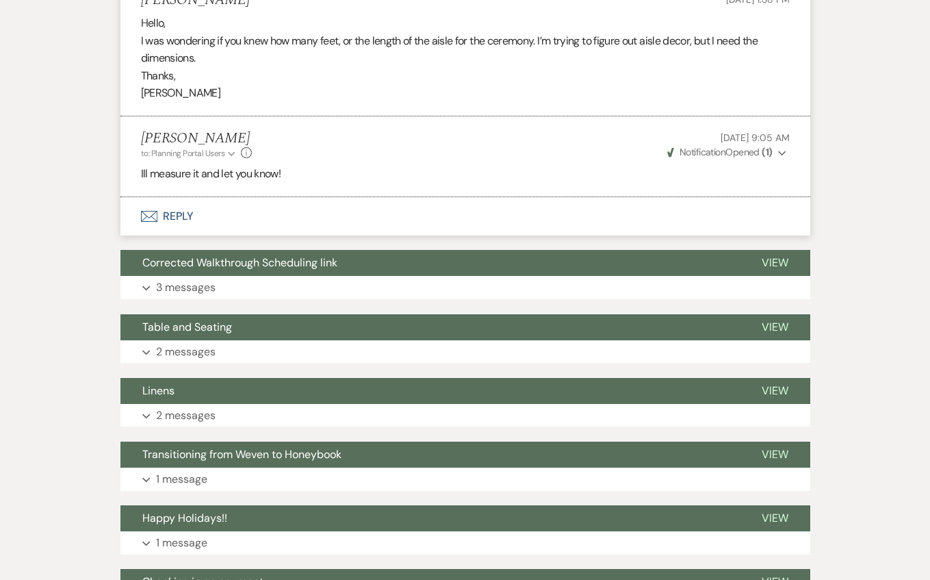
scroll to position [444, 0]
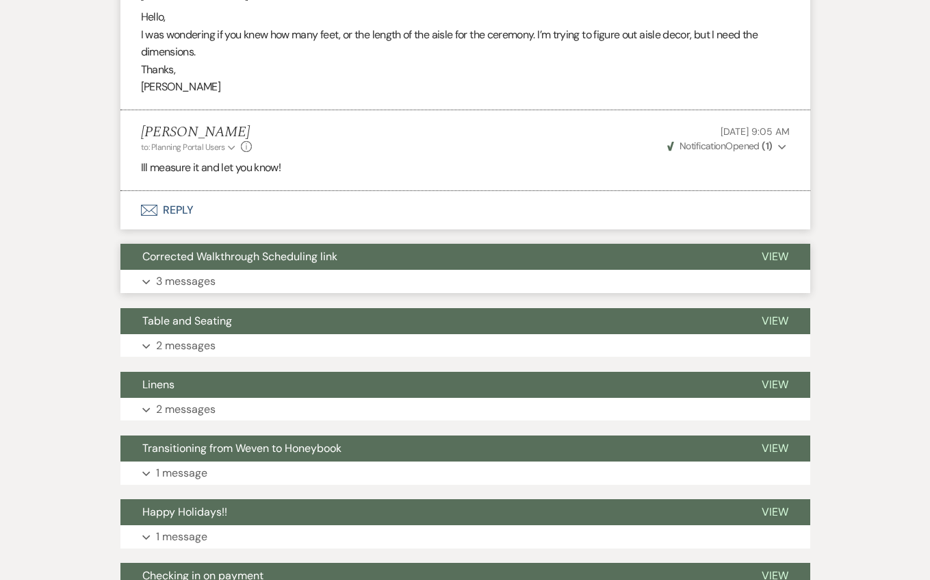
click at [216, 271] on button "Expand 3 messages" at bounding box center [465, 281] width 690 height 23
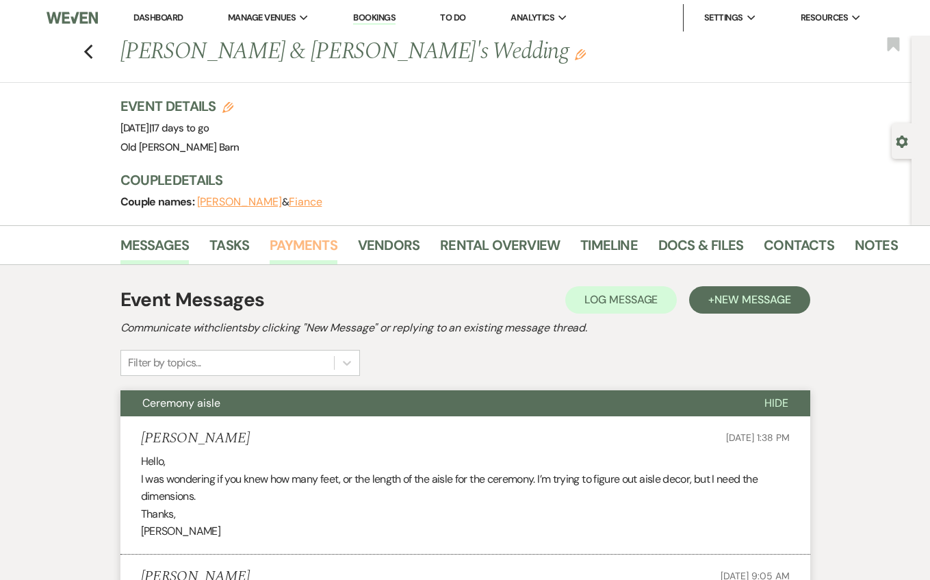
scroll to position [0, 0]
click at [717, 244] on link "Docs & Files" at bounding box center [700, 249] width 85 height 30
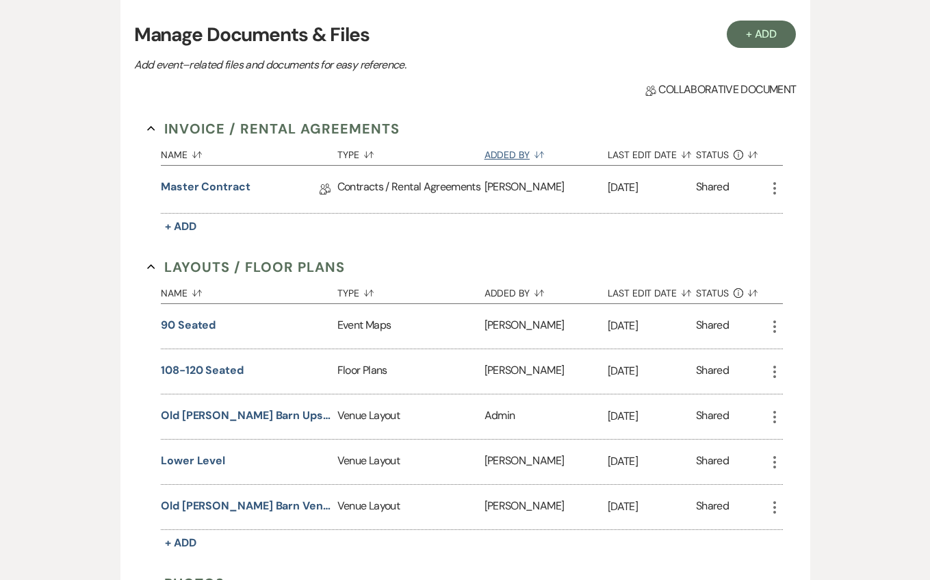
scroll to position [289, 0]
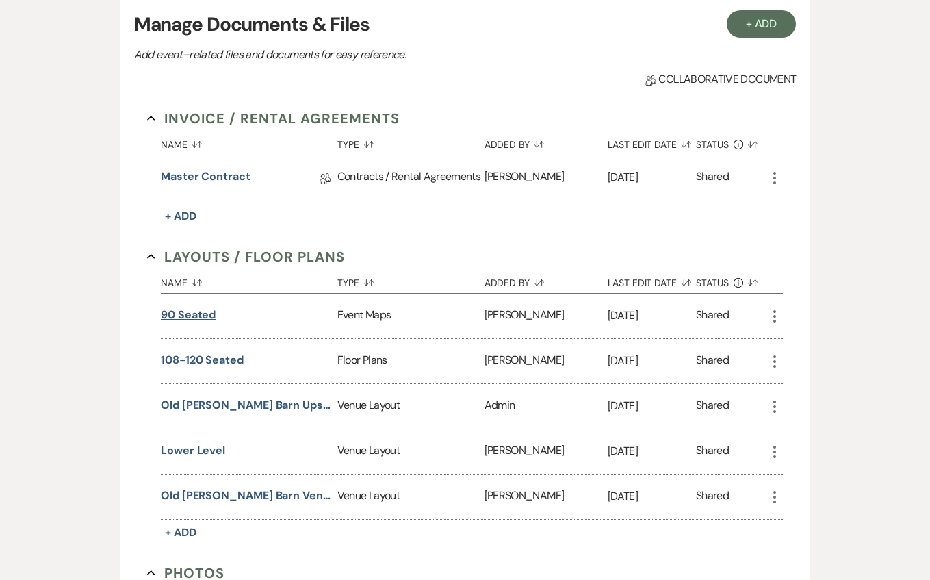
click at [202, 312] on button "90 seated" at bounding box center [188, 315] width 55 height 16
